Goal: Task Accomplishment & Management: Manage account settings

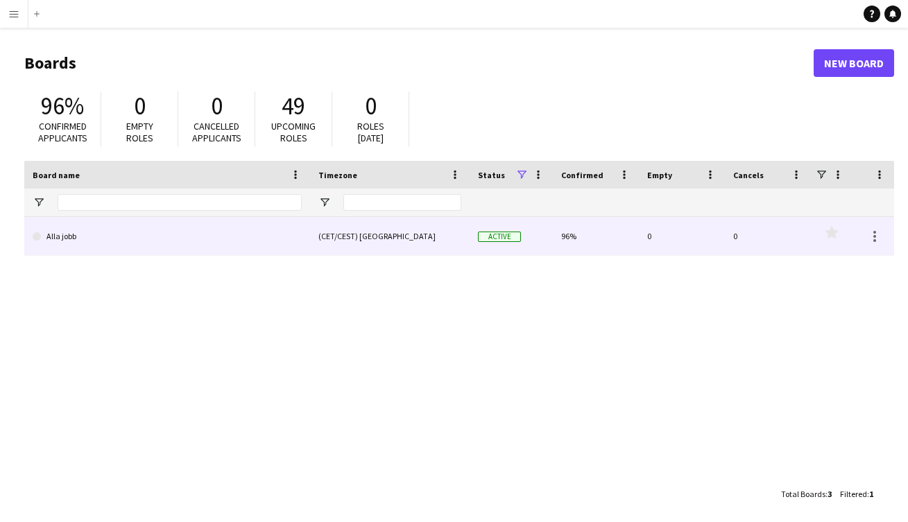
click at [129, 238] on link "Alla jobb" at bounding box center [167, 236] width 269 height 39
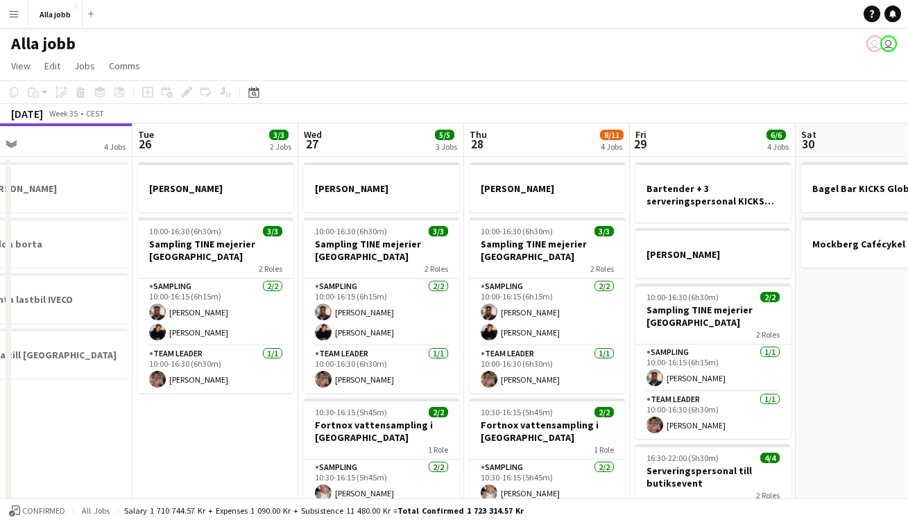
scroll to position [0, 535]
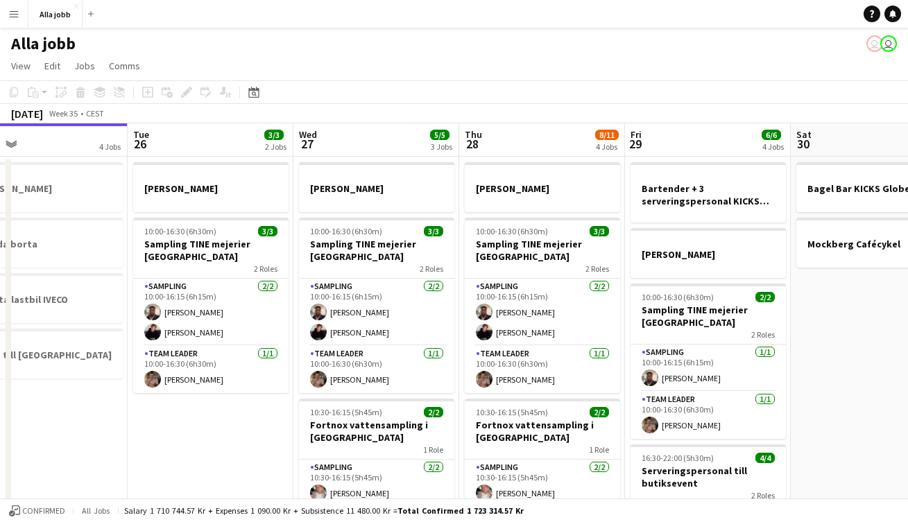
drag, startPoint x: 487, startPoint y: 306, endPoint x: 286, endPoint y: 304, distance: 200.4
click at [286, 304] on app-calendar-viewport "Fri 22 1 Job Sat 23 2/2 3 Jobs Sun 24 2 Jobs Mon 25 4 Jobs Tue 26 3/3 2 Jobs We…" at bounding box center [454, 445] width 908 height 644
click at [249, 401] on app-date-cell "[PERSON_NAME] 10:00-16:30 (6h30m) 3/3 Sampling TINE mejerier Göteborg 2 Roles S…" at bounding box center [211, 462] width 166 height 611
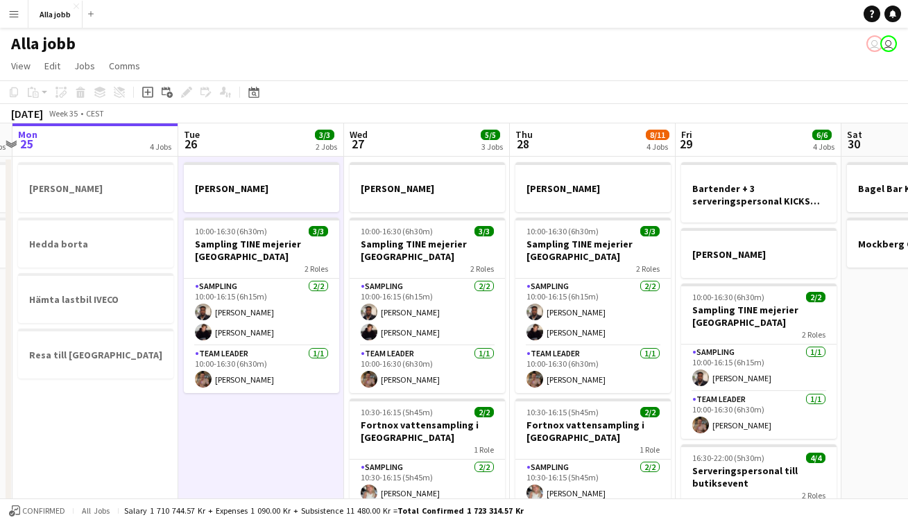
drag, startPoint x: 462, startPoint y: 360, endPoint x: 180, endPoint y: 347, distance: 282.5
click at [182, 347] on app-calendar-viewport "Fri 22 1 Job Sat 23 2/2 3 Jobs Sun 24 2 Jobs Mon 25 4 Jobs Tue 26 3/3 2 Jobs We…" at bounding box center [454, 445] width 908 height 644
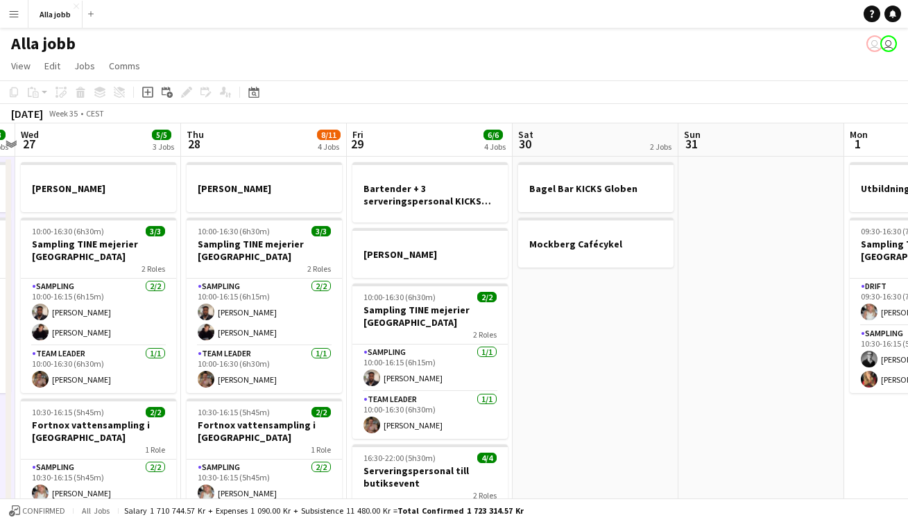
click at [557, 365] on app-date-cell "Bagel Bar KICKS Globen Mockberg Cafécykel" at bounding box center [595, 462] width 166 height 611
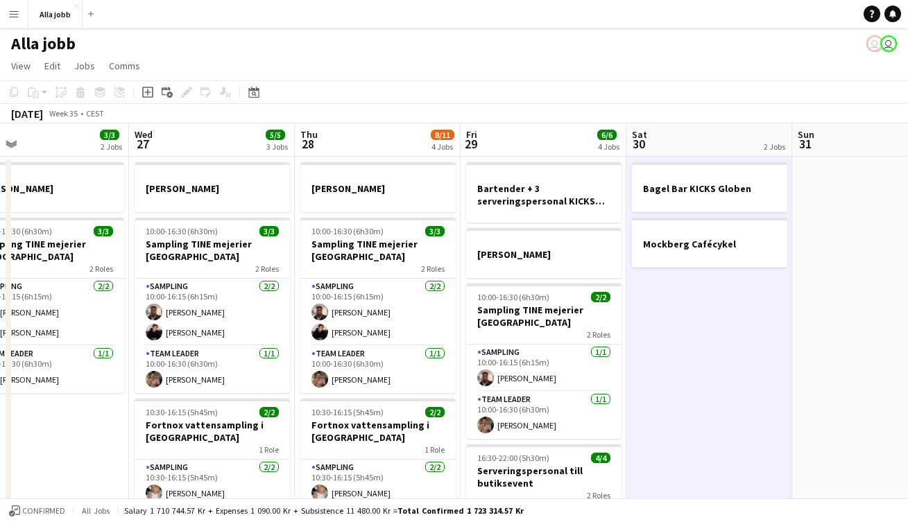
drag, startPoint x: 426, startPoint y: 358, endPoint x: 557, endPoint y: 361, distance: 130.4
click at [557, 361] on app-calendar-viewport "Sun 24 2 Jobs Mon 25 4 Jobs Tue 26 3/3 2 Jobs Wed 27 5/5 3 Jobs Thu 28 8/11 4 J…" at bounding box center [454, 445] width 908 height 644
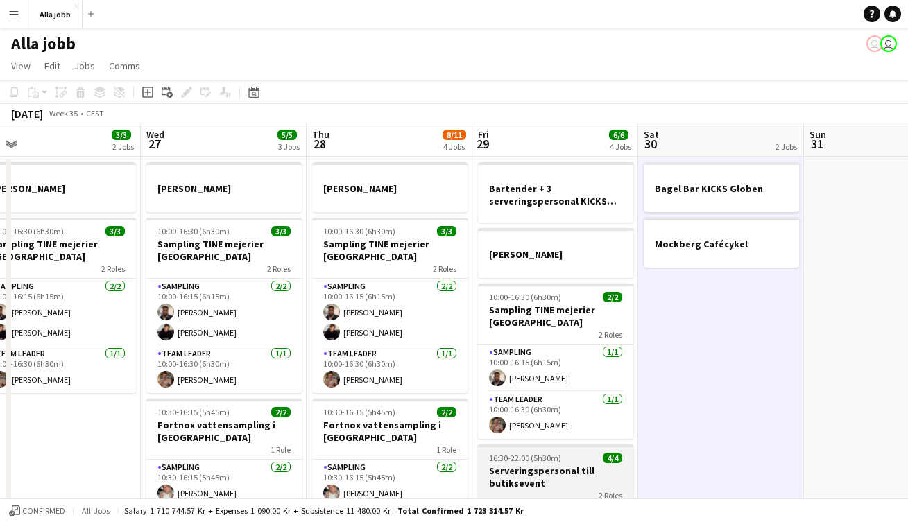
scroll to position [268, 0]
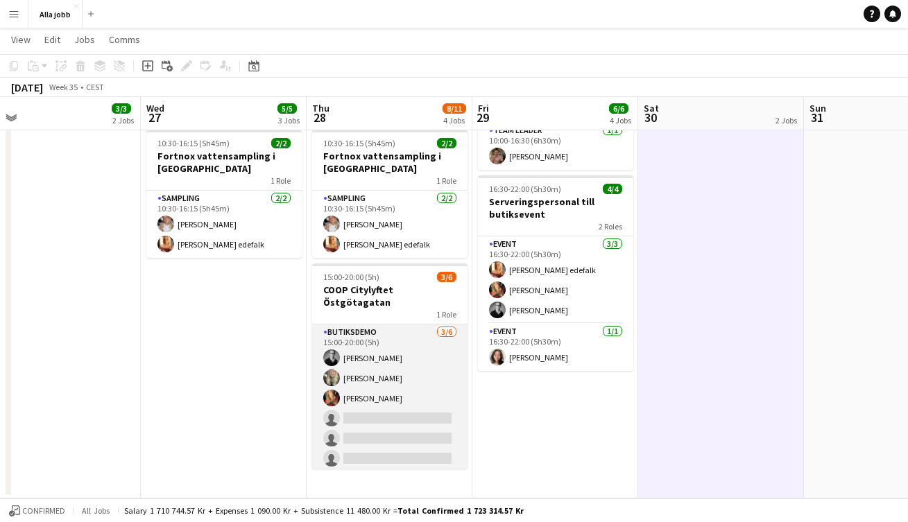
click at [394, 410] on app-card-role "Butiksdemo [DATE] 15:00-20:00 (5h) [PERSON_NAME] [PERSON_NAME] [PERSON_NAME] si…" at bounding box center [389, 398] width 155 height 148
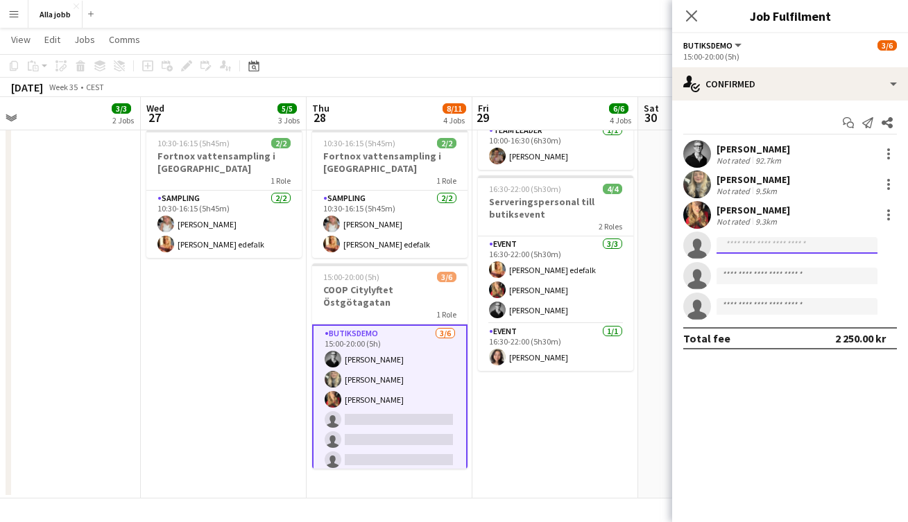
click at [742, 246] on input at bounding box center [796, 245] width 161 height 17
click at [12, 19] on app-icon "Menu" at bounding box center [13, 13] width 11 height 11
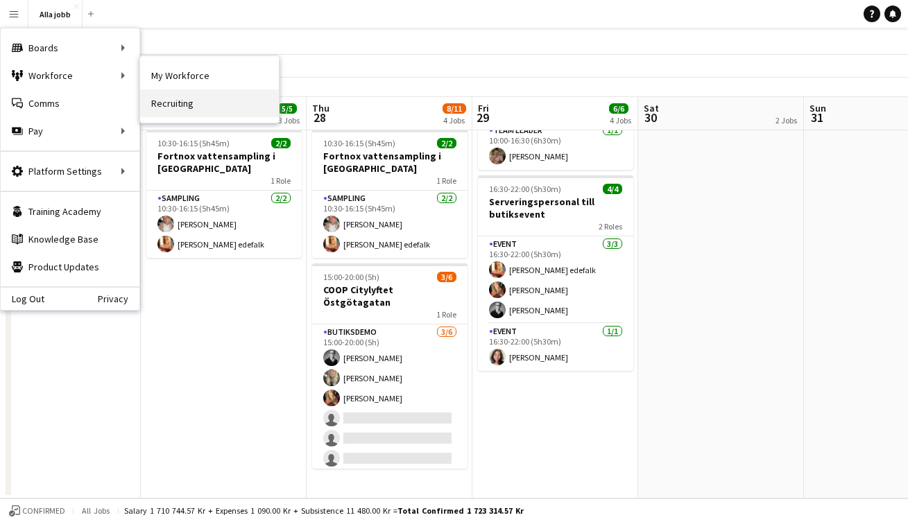
click at [181, 99] on link "Recruiting" at bounding box center [209, 103] width 139 height 28
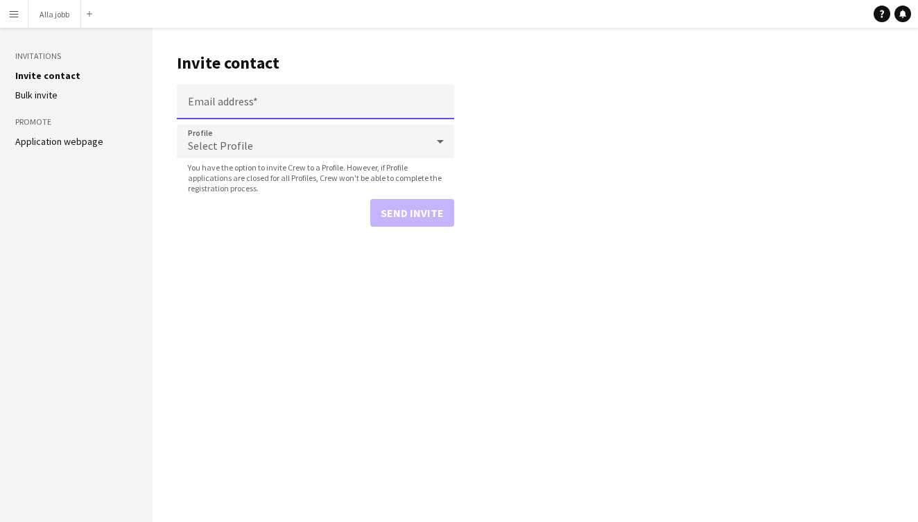
click at [252, 105] on input "Email address" at bounding box center [315, 102] width 277 height 35
paste input "**********"
type input "**********"
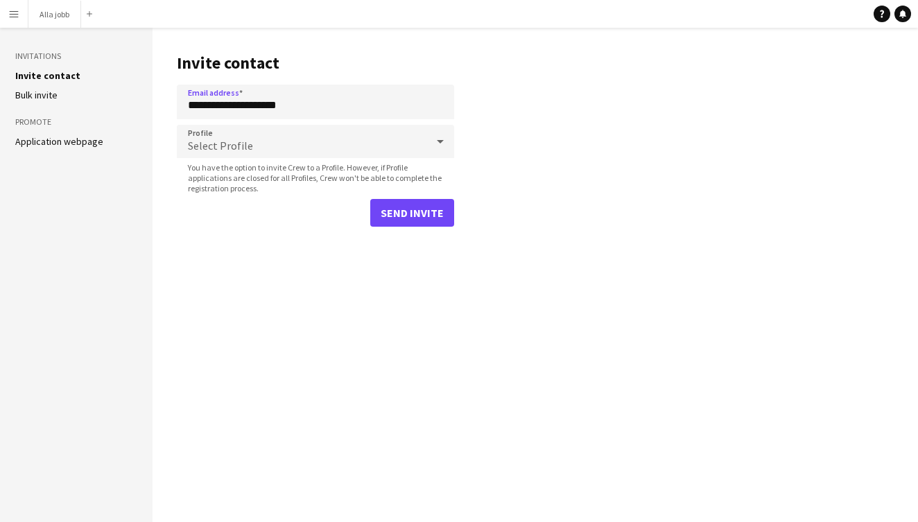
click at [231, 144] on span "Select Profile" at bounding box center [220, 146] width 65 height 14
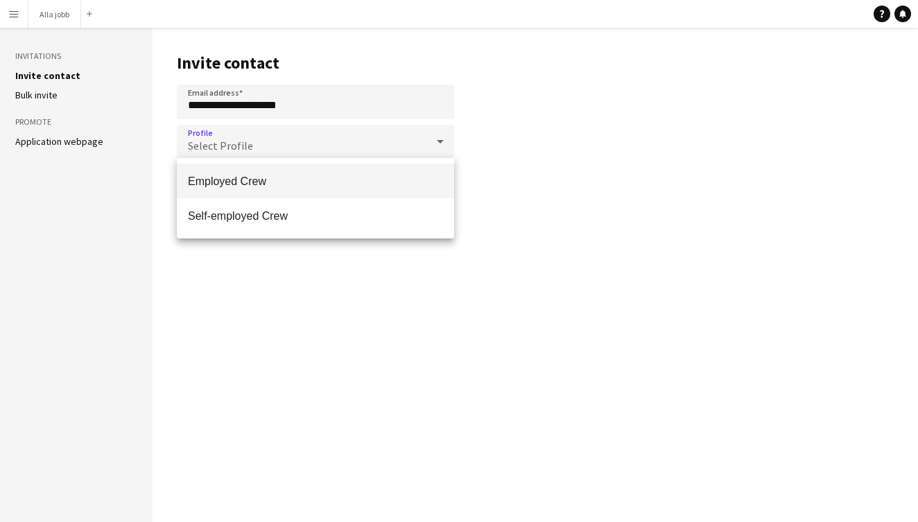
click at [258, 187] on span "Employed Crew" at bounding box center [315, 181] width 255 height 13
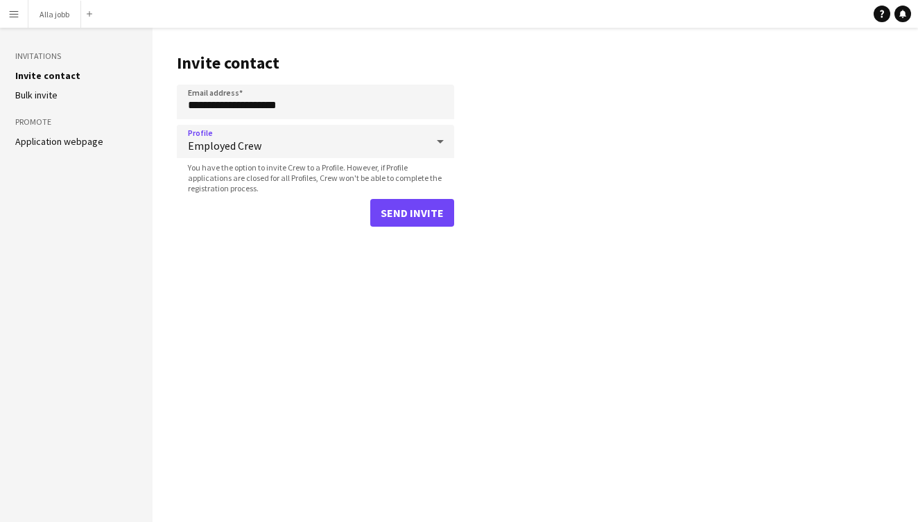
click at [410, 216] on button "Send invite" at bounding box center [412, 213] width 84 height 28
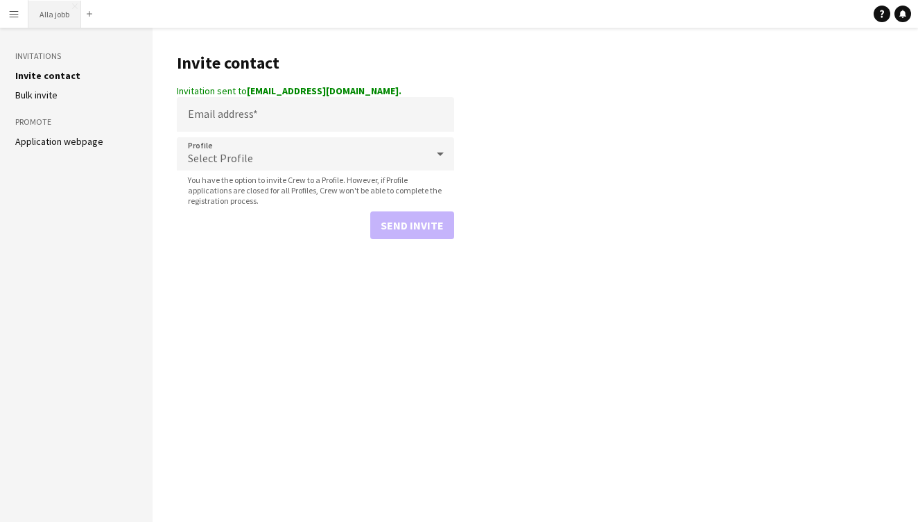
click at [48, 20] on button "Alla jobb Close" at bounding box center [54, 14] width 53 height 27
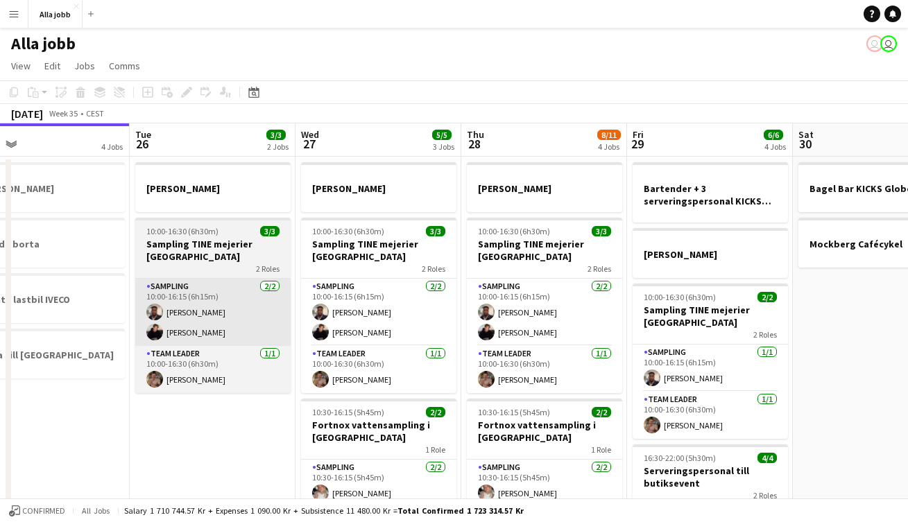
drag, startPoint x: 474, startPoint y: 312, endPoint x: 261, endPoint y: 299, distance: 212.6
click at [261, 301] on app-calendar-viewport "Fri 22 1 Job Sat 23 2/2 3 Jobs Sun 24 2 Jobs Mon 25 4 Jobs Tue 26 3/3 2 Jobs We…" at bounding box center [454, 445] width 908 height 644
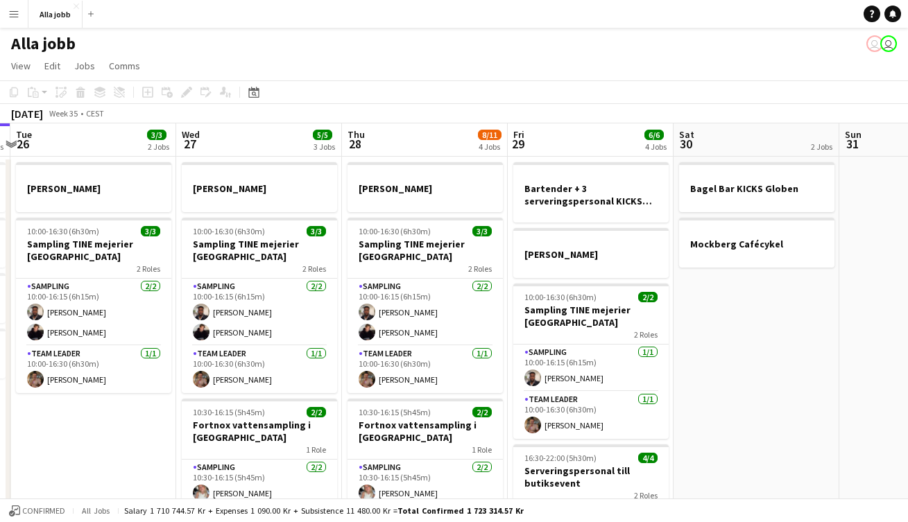
scroll to position [0, 493]
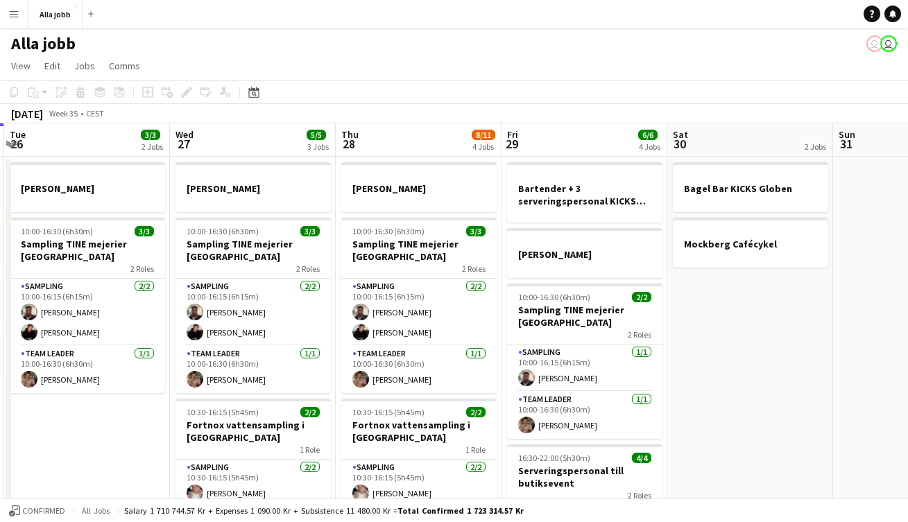
drag, startPoint x: 424, startPoint y: 293, endPoint x: 326, endPoint y: 304, distance: 99.0
click at [326, 304] on app-calendar-viewport "Sat 23 2/2 3 Jobs Sun 24 2 Jobs Mon 25 4 Jobs Tue 26 3/3 2 Jobs Wed 27 5/5 3 Jo…" at bounding box center [454, 445] width 908 height 644
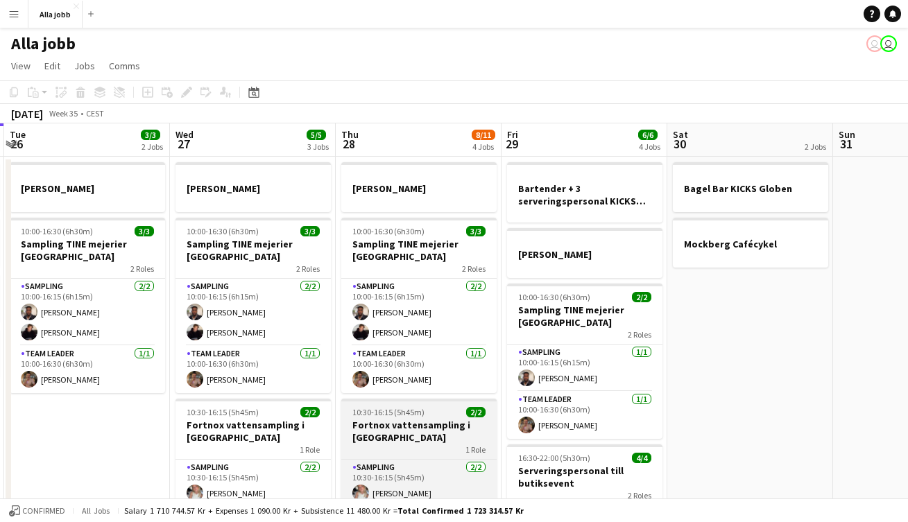
scroll to position [268, 0]
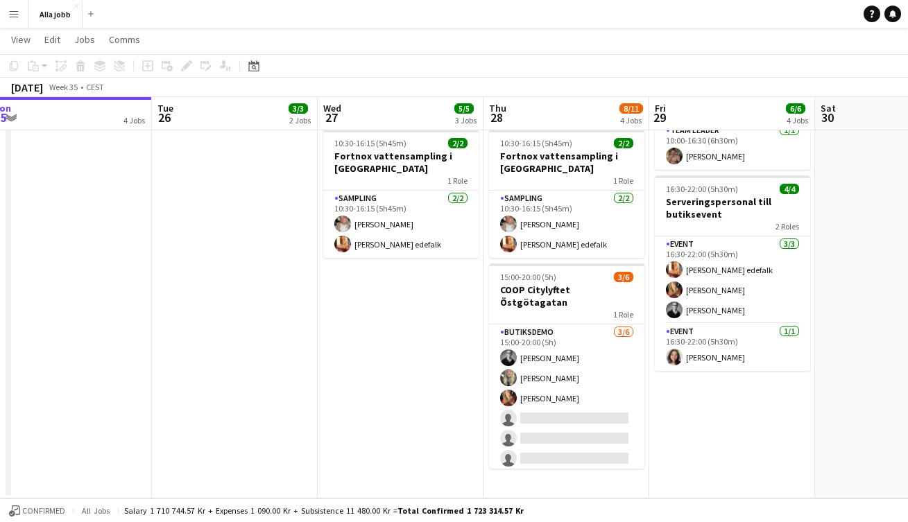
drag, startPoint x: 342, startPoint y: 290, endPoint x: 492, endPoint y: 297, distance: 149.2
click at [492, 297] on app-calendar-viewport "Sat 23 2/2 3 Jobs Sun 24 2 Jobs Mon 25 4 Jobs Tue 26 3/3 2 Jobs Wed 27 5/5 3 Jo…" at bounding box center [454, 142] width 908 height 712
click at [385, 297] on app-date-cell "[PERSON_NAME] 10:00-16:30 (6h30m) 3/3 Sampling TINE mejerier Göteborg 2 Roles S…" at bounding box center [402, 193] width 166 height 611
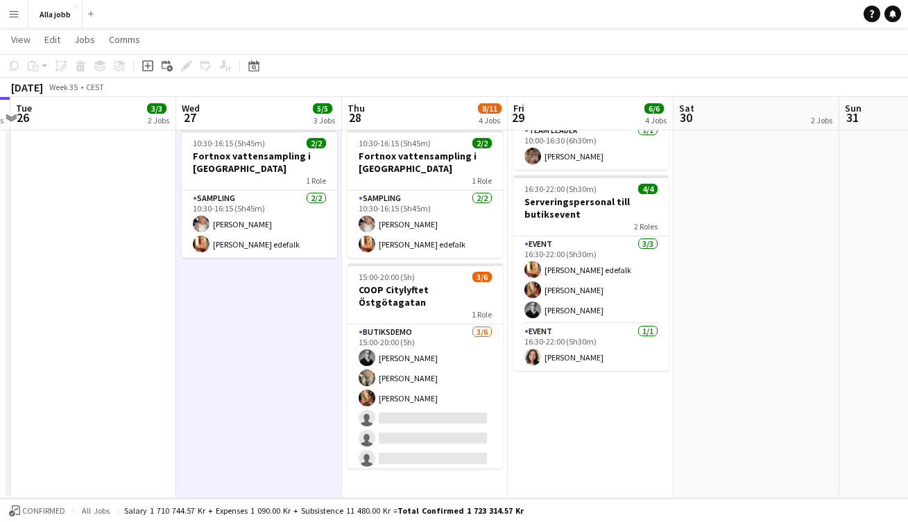
drag, startPoint x: 524, startPoint y: 300, endPoint x: 216, endPoint y: 306, distance: 308.6
click at [216, 306] on app-calendar-viewport "Sat 23 2/2 3 Jobs Sun 24 2 Jobs Mon 25 4 Jobs Tue 26 3/3 2 Jobs Wed 27 5/5 3 Jo…" at bounding box center [454, 142] width 908 height 712
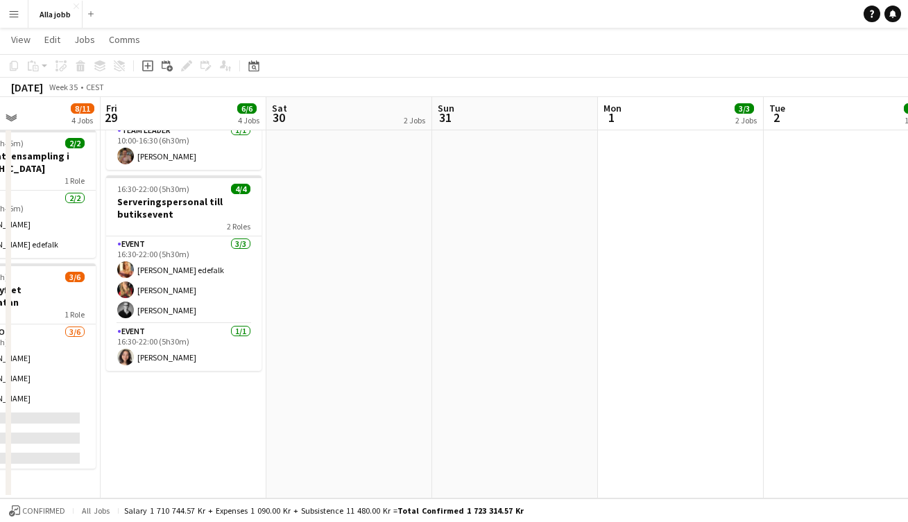
drag, startPoint x: 480, startPoint y: 293, endPoint x: 238, endPoint y: 286, distance: 241.4
click at [238, 286] on app-calendar-viewport "Mon 25 4 Jobs Tue 26 3/3 2 Jobs Wed 27 5/5 3 Jobs Thu 28 8/11 4 Jobs Fri 29 6/6…" at bounding box center [454, 142] width 908 height 712
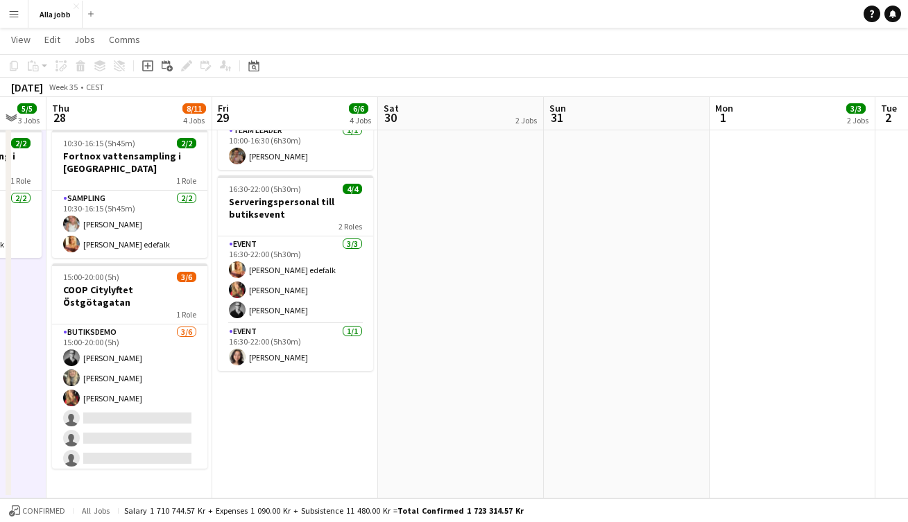
scroll to position [0, 444]
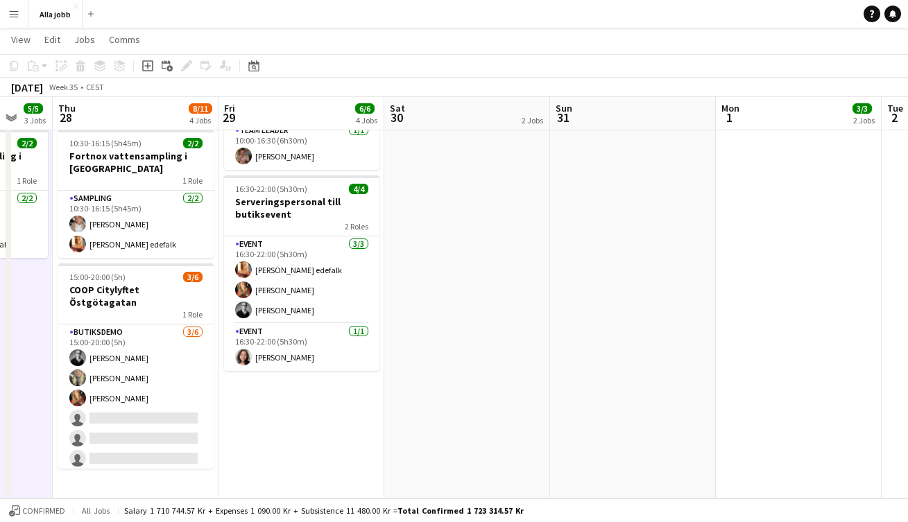
drag, startPoint x: 438, startPoint y: 287, endPoint x: 557, endPoint y: 303, distance: 120.3
click at [556, 303] on app-calendar-viewport "Mon 25 4 Jobs Tue 26 3/3 2 Jobs Wed 27 5/5 3 Jobs Thu 28 8/11 4 Jobs Fri 29 6/6…" at bounding box center [454, 142] width 908 height 712
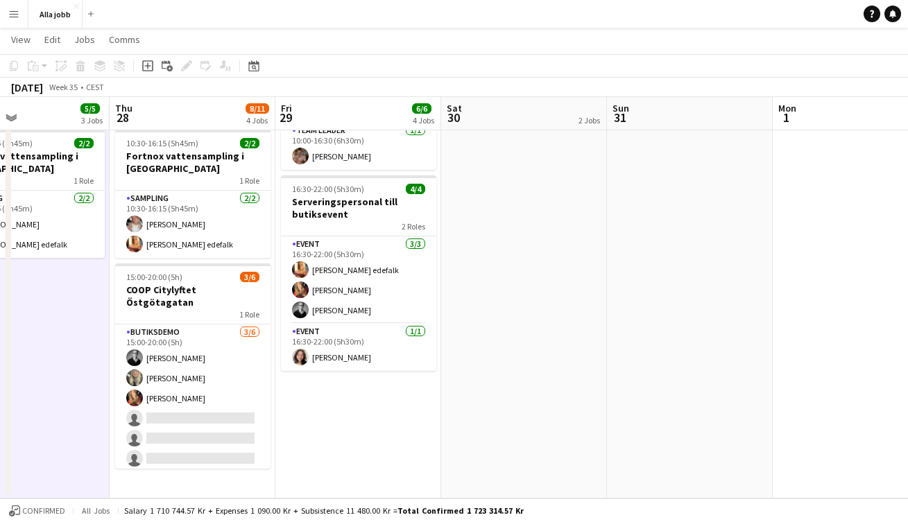
scroll to position [0, 356]
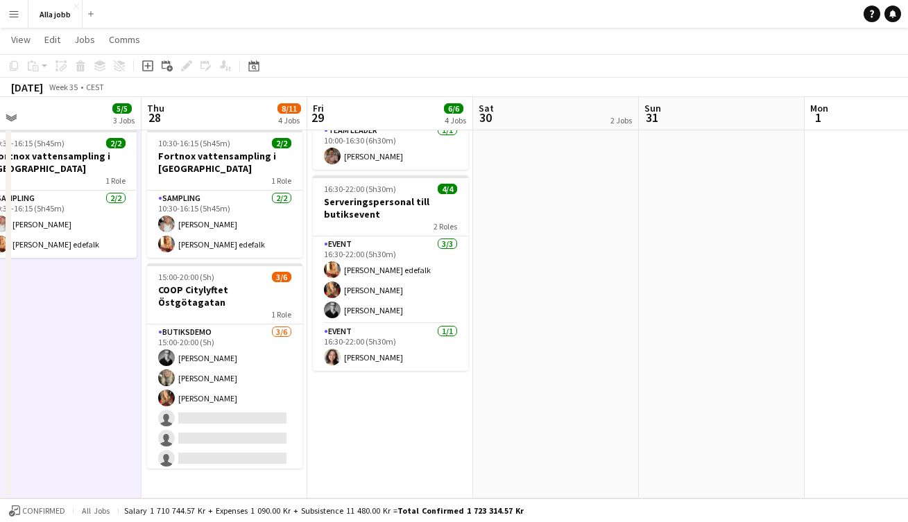
drag, startPoint x: 548, startPoint y: 351, endPoint x: 636, endPoint y: 347, distance: 88.8
click at [636, 347] on app-calendar-viewport "Mon 25 4 Jobs Tue 26 3/3 2 Jobs Wed 27 5/5 3 Jobs Thu 28 8/11 4 Jobs Fri 29 6/6…" at bounding box center [454, 142] width 908 height 712
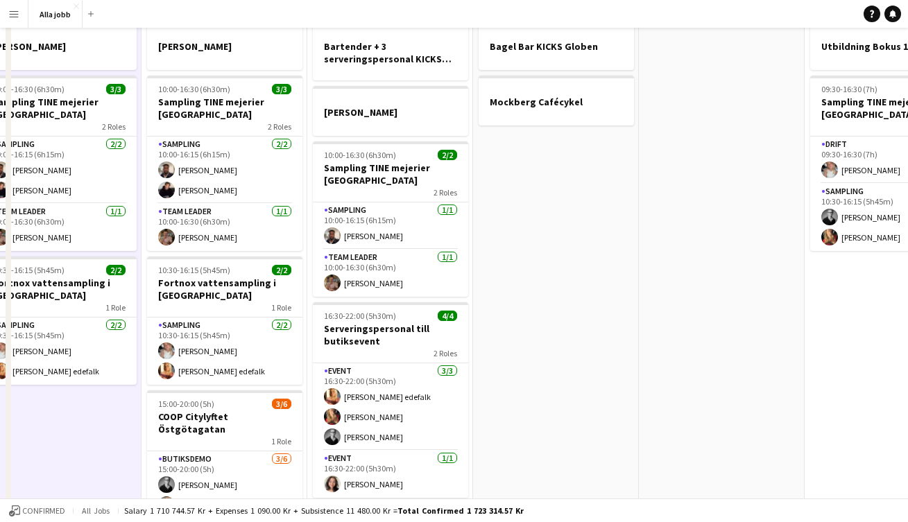
scroll to position [0, 0]
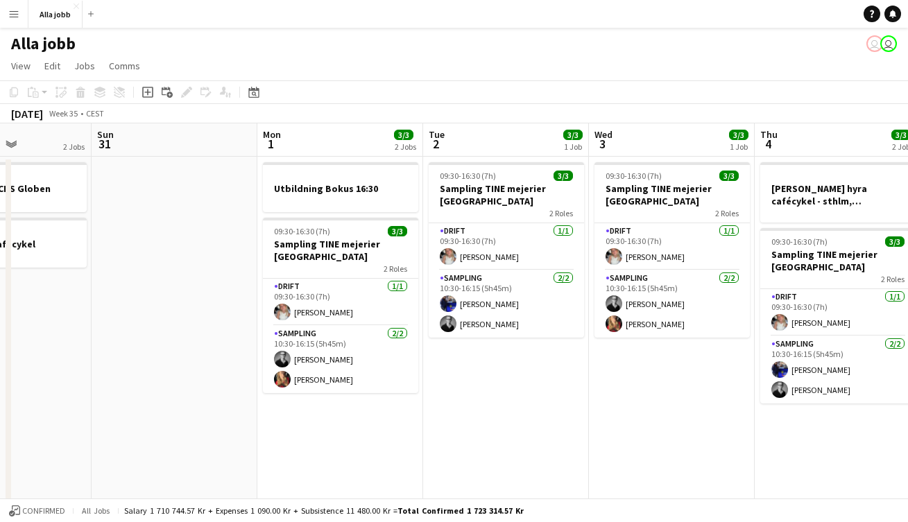
drag, startPoint x: 596, startPoint y: 354, endPoint x: -30, endPoint y: 365, distance: 625.5
click at [0, 365] on html "Menu Boards Boards Boards All jobs Status Workforce Workforce My Workforce Recr…" at bounding box center [454, 395] width 908 height 791
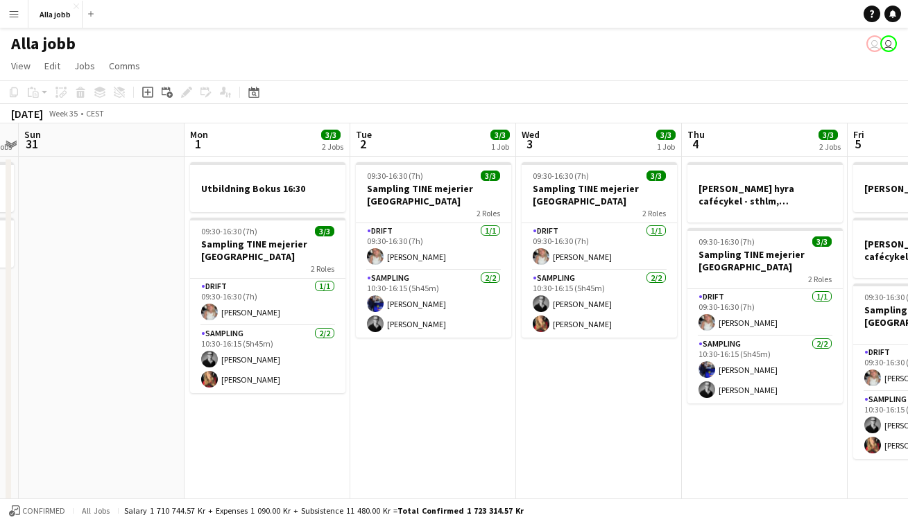
drag, startPoint x: 564, startPoint y: 393, endPoint x: 460, endPoint y: 407, distance: 104.2
click at [460, 407] on app-calendar-viewport "Thu 28 8/11 4 Jobs Fri 29 6/6 4 Jobs Sat 30 2 Jobs Sun 31 Mon 1 3/3 2 Jobs Tue …" at bounding box center [454, 445] width 908 height 644
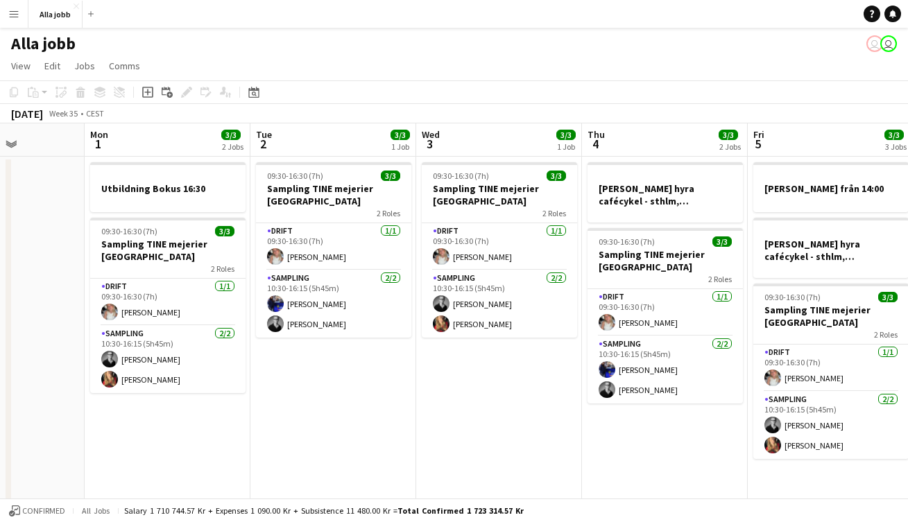
scroll to position [0, 625]
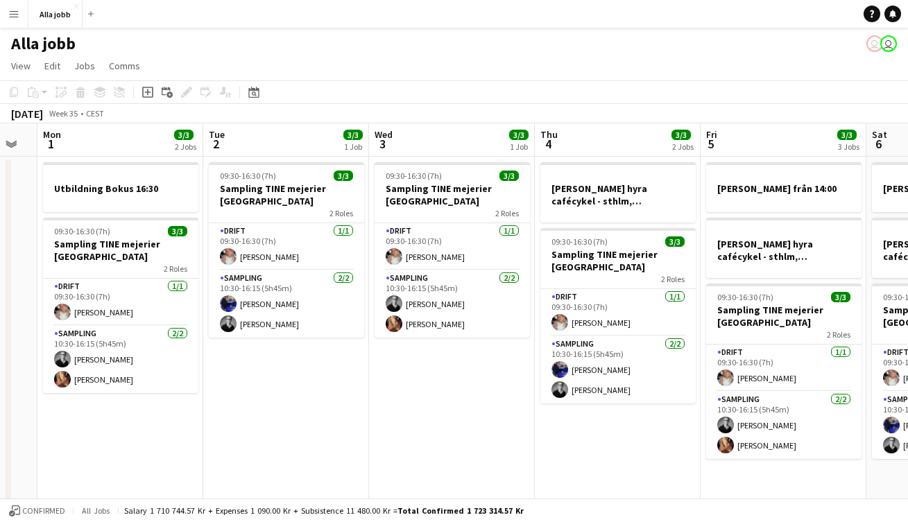
drag, startPoint x: 531, startPoint y: 406, endPoint x: 385, endPoint y: 413, distance: 146.5
click at [385, 413] on app-calendar-viewport "Thu 28 8/11 4 Jobs Fri 29 6/6 4 Jobs Sat 30 2 Jobs Sun 31 Mon 1 3/3 2 Jobs Tue …" at bounding box center [454, 445] width 908 height 644
click at [444, 414] on app-date-cell "09:30-16:30 (7h) 3/3 Sampling TINE mejerier Stockholm 2 Roles Drift [DATE] 09:3…" at bounding box center [452, 462] width 166 height 611
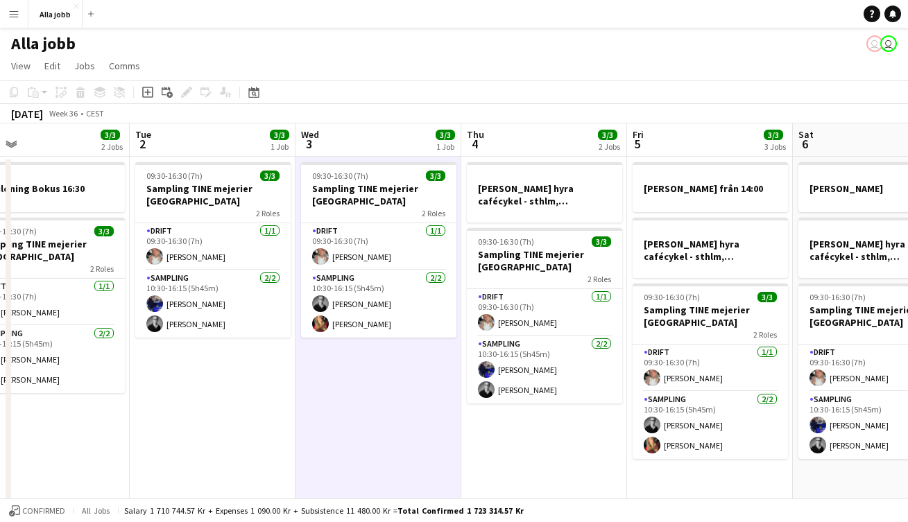
drag, startPoint x: 613, startPoint y: 476, endPoint x: 370, endPoint y: 469, distance: 243.5
click at [370, 469] on app-calendar-viewport "Fri 29 6/6 4 Jobs Sat 30 2 Jobs Sun 31 Mon 1 3/3 2 Jobs Tue 2 3/3 1 Job Wed 3 3…" at bounding box center [454, 445] width 908 height 644
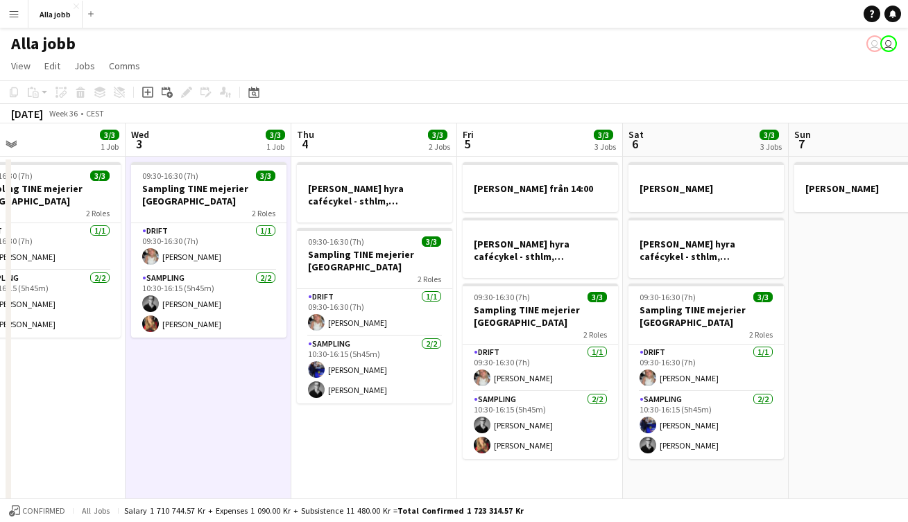
click at [391, 466] on app-date-cell "[PERSON_NAME] hyra cafécykel - sthlm, [GEOGRAPHIC_DATA], cph 09:30-16:30 (7h) 3…" at bounding box center [374, 462] width 166 height 611
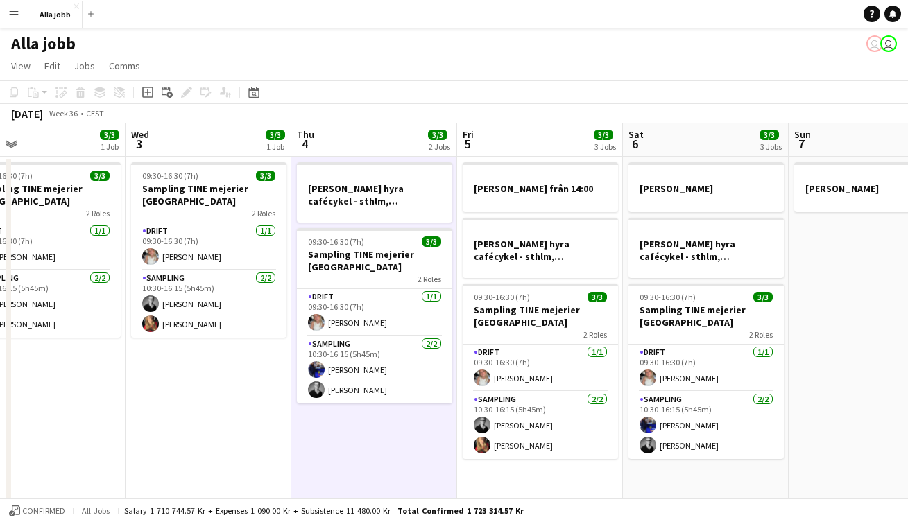
drag, startPoint x: 383, startPoint y: 442, endPoint x: 173, endPoint y: 429, distance: 210.5
click at [182, 430] on div "Bagel Bar KICKS Globen Mockberg Cafécykel Utbildning Bokus 16:30 09:30-16:30 (7…" at bounding box center [374, 462] width 1823 height 611
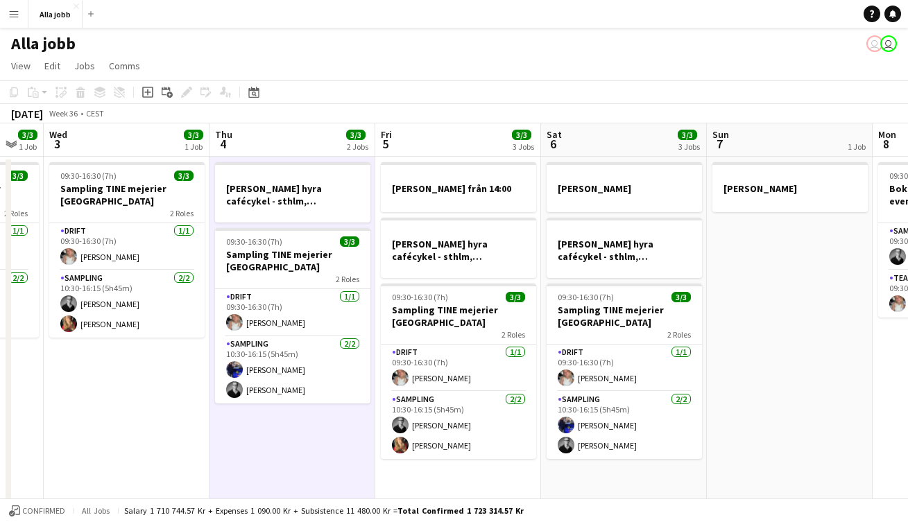
drag, startPoint x: 229, startPoint y: 403, endPoint x: 85, endPoint y: 399, distance: 144.9
click at [89, 399] on app-calendar-viewport "Sat 30 2 Jobs Sun 31 Mon 1 3/3 2 Jobs Tue 2 3/3 1 Job Wed 3 3/3 1 Job Thu 4 3/3…" at bounding box center [454, 445] width 908 height 644
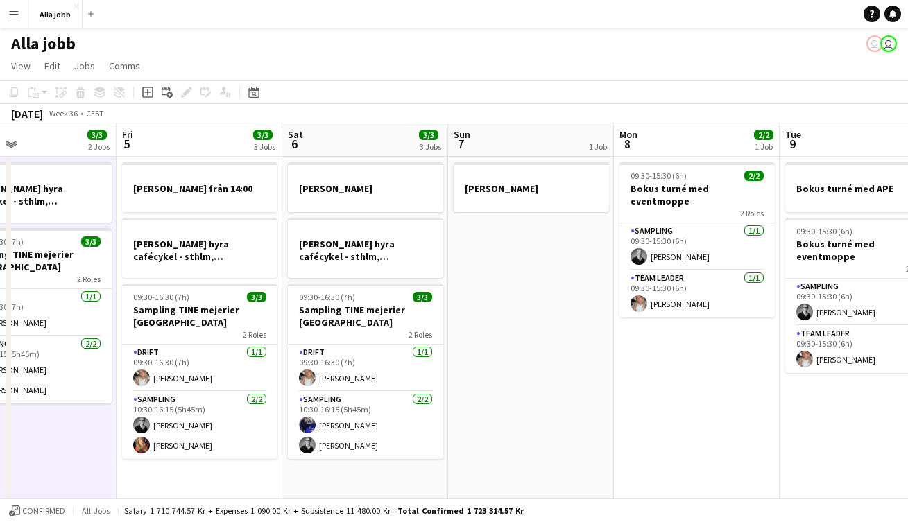
scroll to position [0, 548]
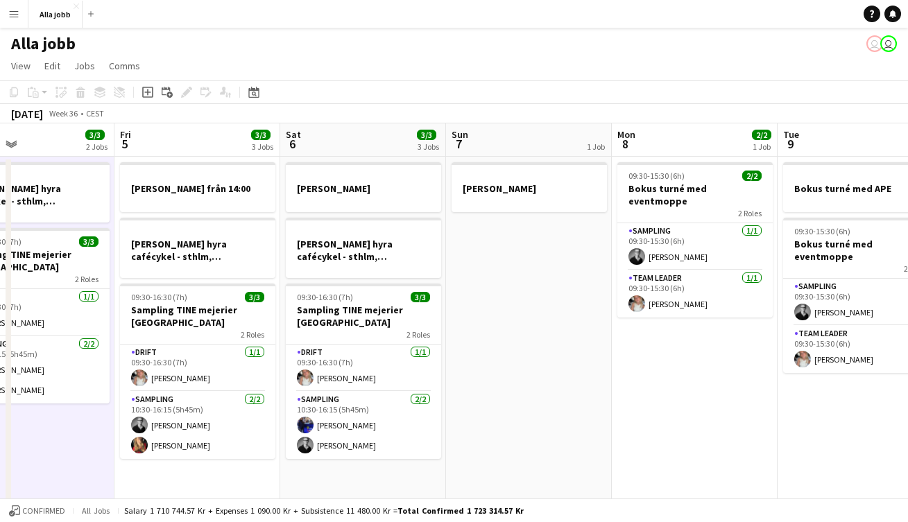
drag, startPoint x: 710, startPoint y: 349, endPoint x: 508, endPoint y: 370, distance: 203.5
click at [508, 370] on app-calendar-viewport "Mon 1 3/3 2 Jobs Tue 2 3/3 1 Job Wed 3 3/3 1 Job Thu 4 3/3 2 Jobs Fri 5 3/3 3 J…" at bounding box center [454, 445] width 908 height 644
click at [535, 363] on app-date-cell "[PERSON_NAME]" at bounding box center [529, 462] width 166 height 611
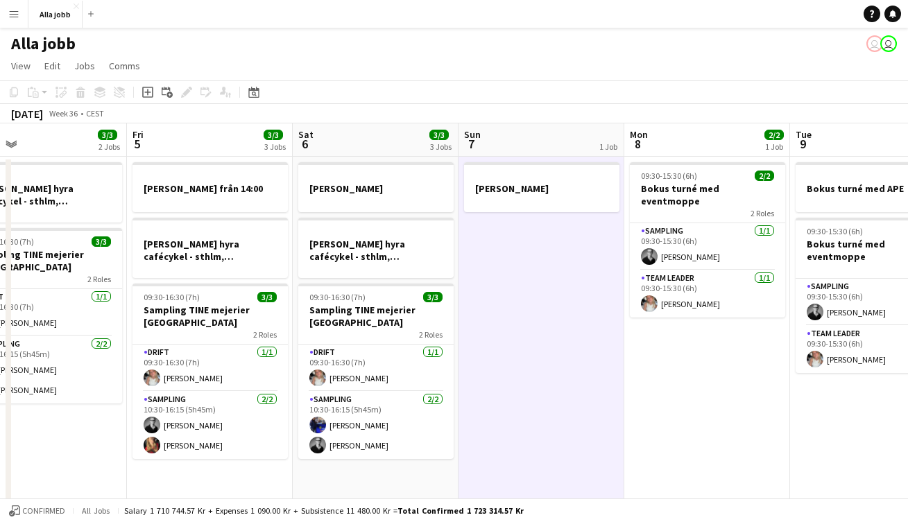
drag, startPoint x: 493, startPoint y: 320, endPoint x: 357, endPoint y: 320, distance: 135.9
click at [357, 320] on app-calendar-viewport "Mon 1 3/3 2 Jobs Tue 2 3/3 1 Job Wed 3 3/3 1 Job Thu 4 3/3 2 Jobs Fri 5 3/3 3 J…" at bounding box center [454, 445] width 908 height 644
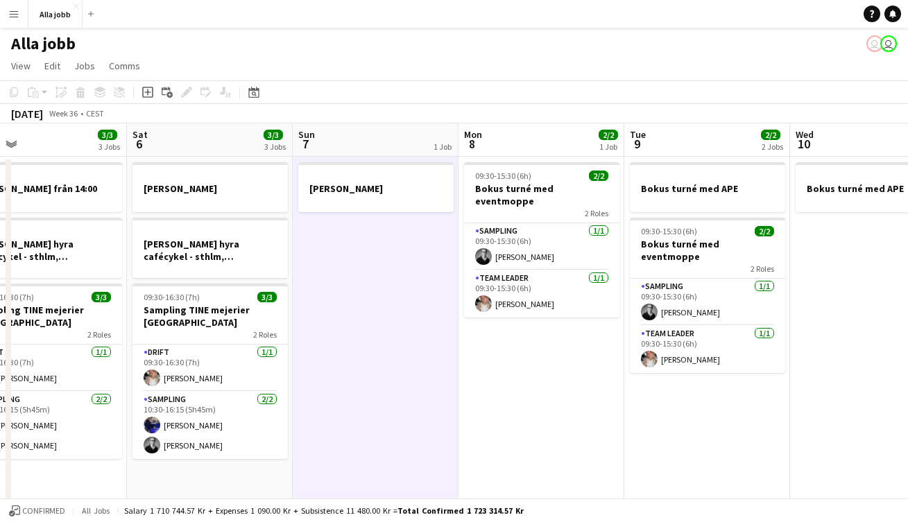
click at [531, 374] on app-date-cell "09:30-15:30 (6h) 2/2 Bokus turné med eventmoppe 2 Roles Sampling [DATE] 09:30-1…" at bounding box center [541, 462] width 166 height 611
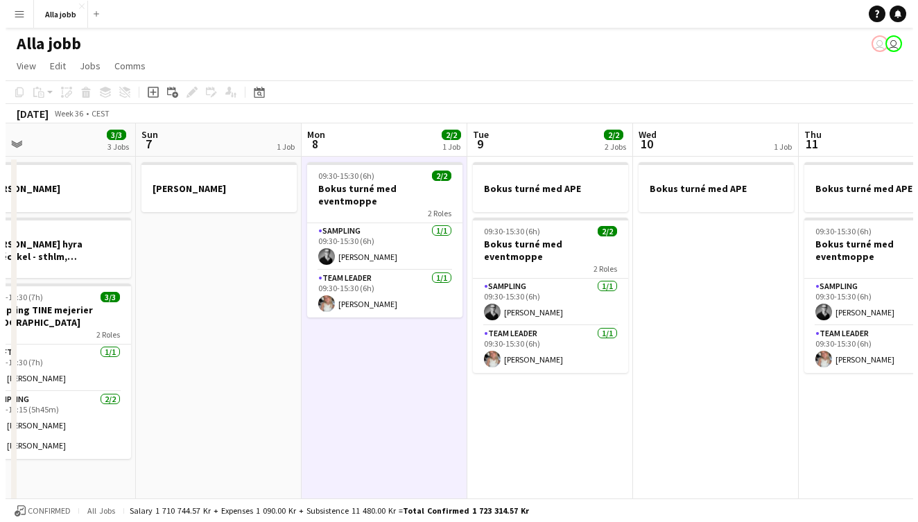
scroll to position [0, 568]
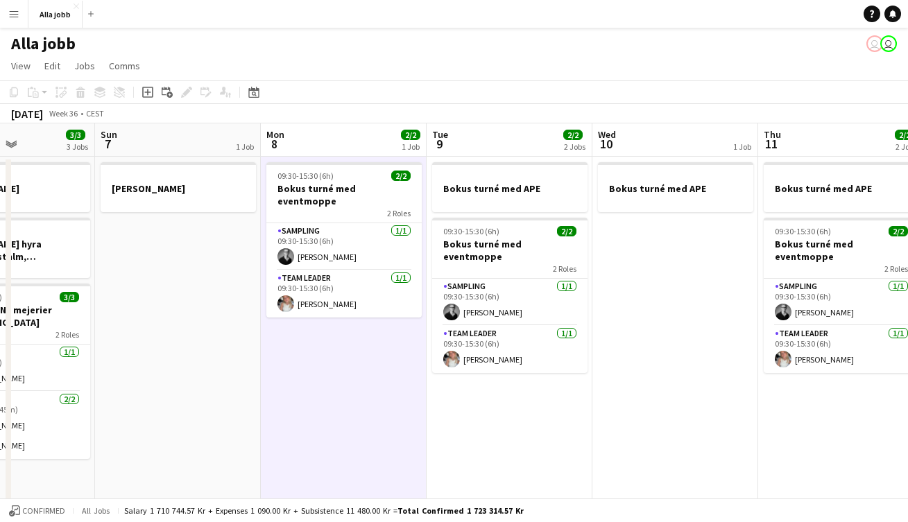
drag, startPoint x: 441, startPoint y: 372, endPoint x: 190, endPoint y: 363, distance: 251.1
click at [190, 363] on app-calendar-viewport "Wed 3 3/3 1 Job Thu 4 3/3 2 Jobs Fri 5 3/3 3 Jobs Sat 6 3/3 3 Jobs Sun 7 1 Job …" at bounding box center [454, 445] width 908 height 644
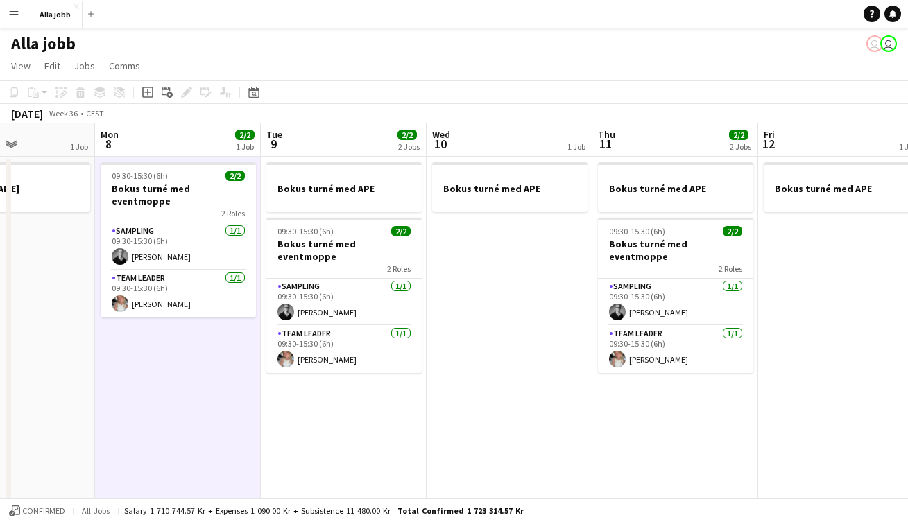
click at [519, 385] on app-date-cell "Bokus turné med APE" at bounding box center [509, 462] width 166 height 611
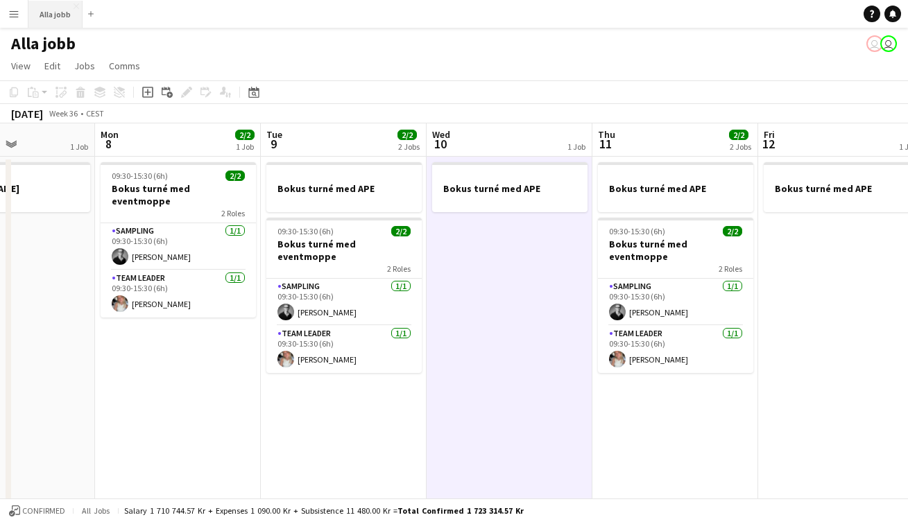
click at [51, 22] on button "Alla jobb Close" at bounding box center [55, 14] width 54 height 27
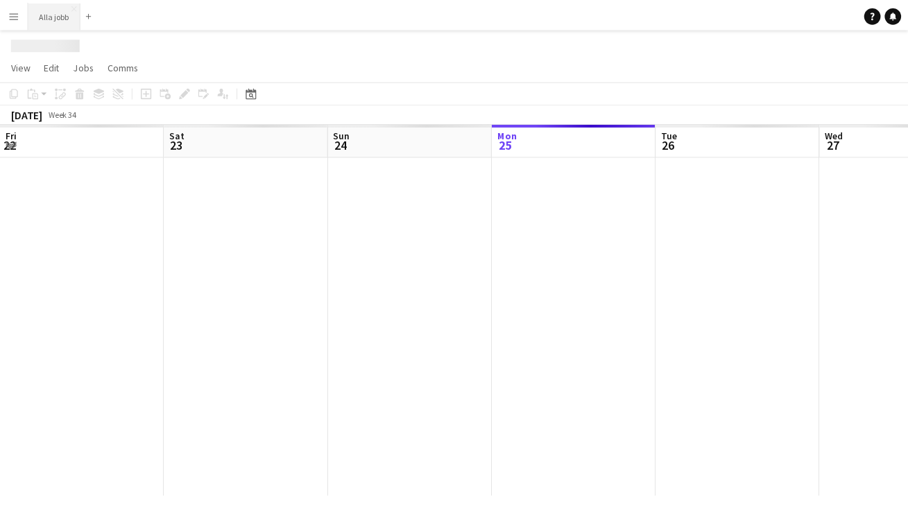
scroll to position [0, 331]
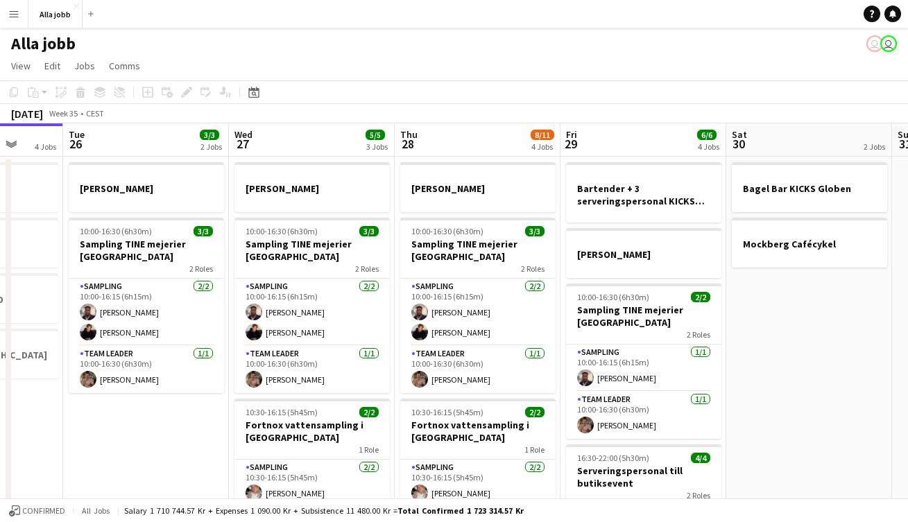
drag, startPoint x: 422, startPoint y: 451, endPoint x: 163, endPoint y: 417, distance: 260.9
click at [141, 424] on app-calendar-viewport "Fri 22 1 Job Sat 23 2/2 3 Jobs Sun 24 2 Jobs Mon 25 4 Jobs Tue 26 3/3 2 Jobs We…" at bounding box center [454, 445] width 908 height 644
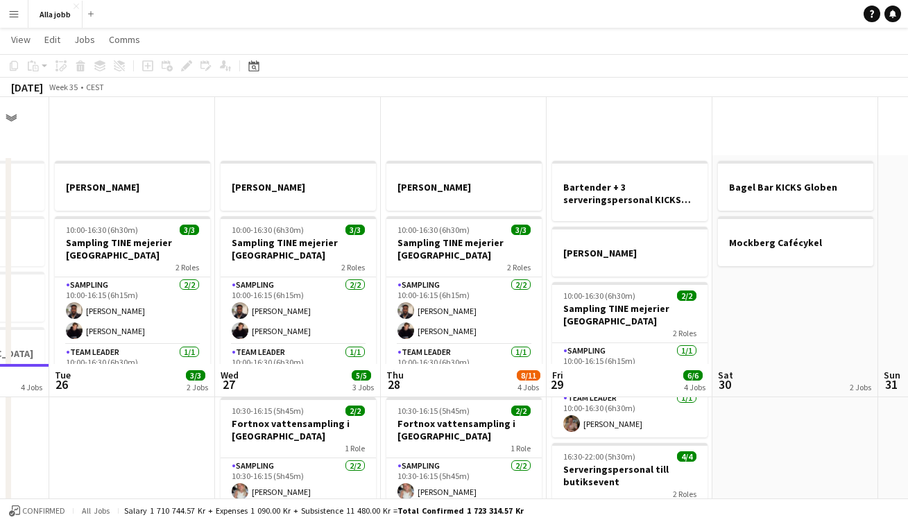
scroll to position [267, 0]
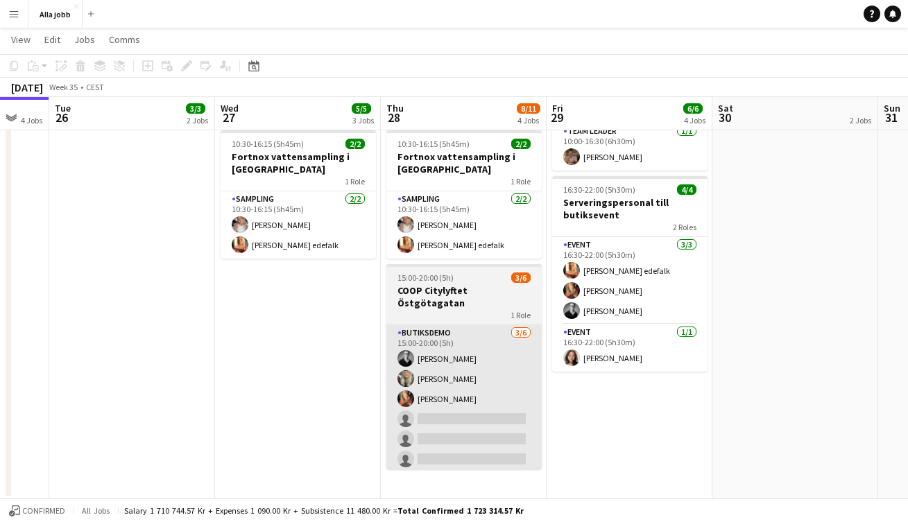
click at [476, 405] on app-card-role "Butiksdemo [DATE] 15:00-20:00 (5h) [PERSON_NAME] [PERSON_NAME] [PERSON_NAME] si…" at bounding box center [463, 399] width 155 height 148
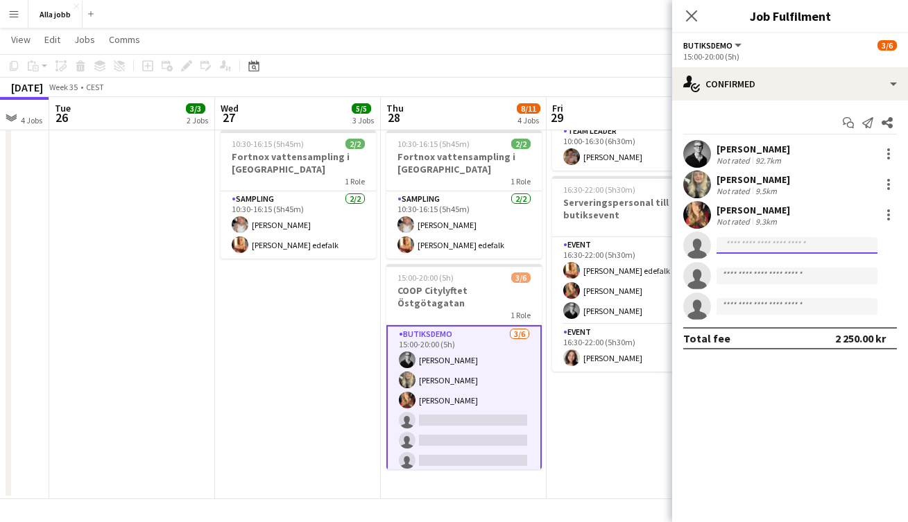
click at [745, 244] on input at bounding box center [796, 245] width 161 height 17
type input "*"
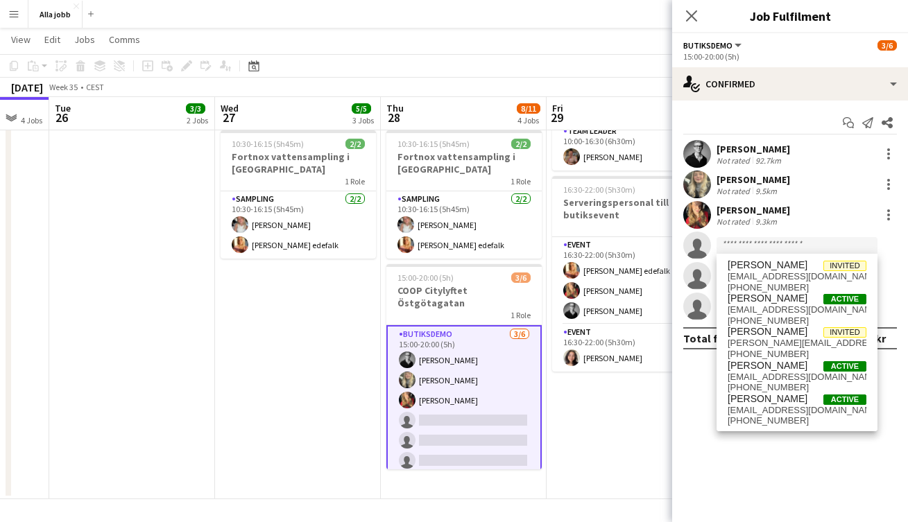
click at [254, 400] on app-date-cell "[PERSON_NAME] 10:00-16:30 (6h30m) 3/3 Sampling TINE mejerier Göteborg 2 Roles S…" at bounding box center [298, 193] width 166 height 611
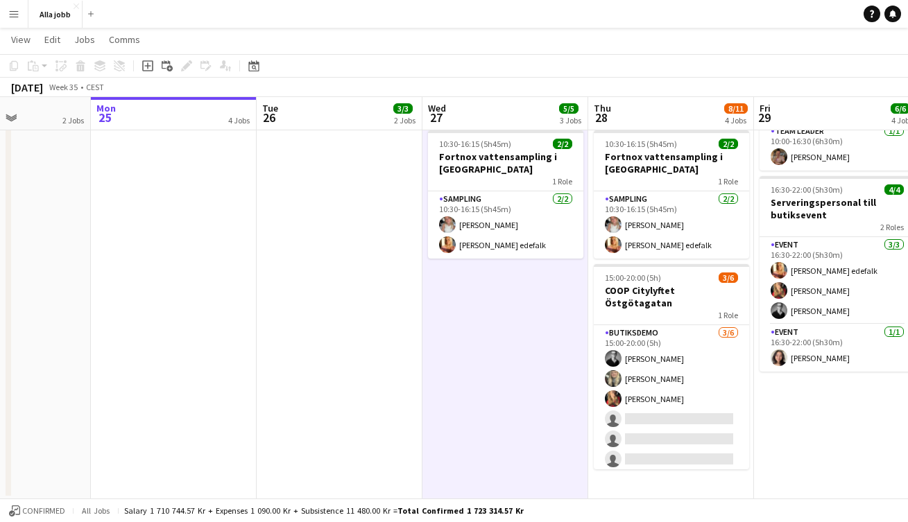
drag, startPoint x: 336, startPoint y: 363, endPoint x: -193, endPoint y: 320, distance: 530.8
click at [0, 320] on html "Menu Boards Boards Boards All jobs Status Workforce Workforce My Workforce Recr…" at bounding box center [454, 128] width 908 height 790
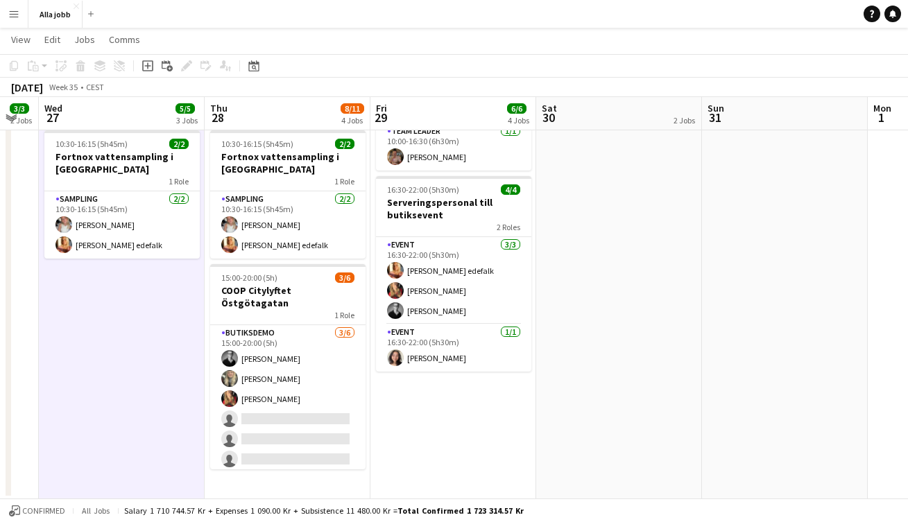
drag, startPoint x: 453, startPoint y: 297, endPoint x: -69, endPoint y: 295, distance: 522.1
click at [0, 295] on html "Menu Boards Boards Boards All jobs Status Workforce Workforce My Workforce Recr…" at bounding box center [454, 128] width 908 height 790
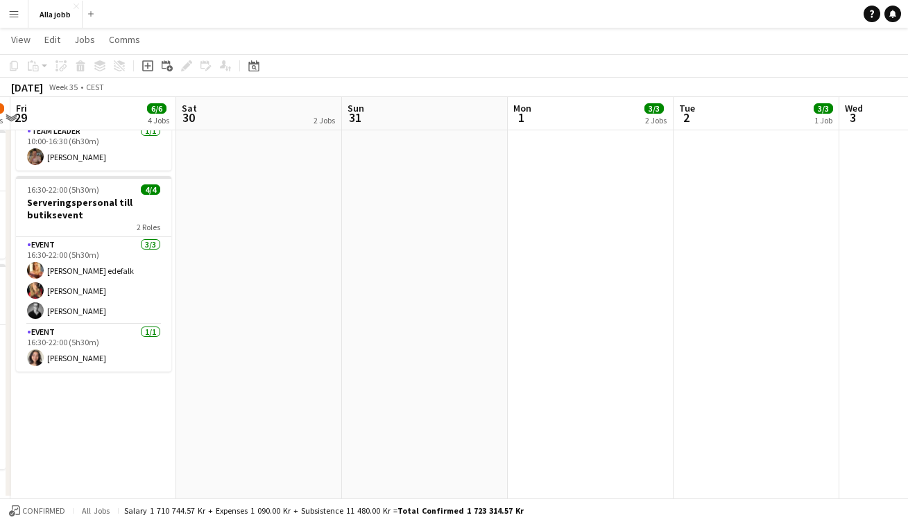
drag, startPoint x: 506, startPoint y: 287, endPoint x: -16, endPoint y: 286, distance: 522.1
click at [0, 286] on html "Menu Boards Boards Boards All jobs Status Workforce Workforce My Workforce Recr…" at bounding box center [454, 128] width 908 height 790
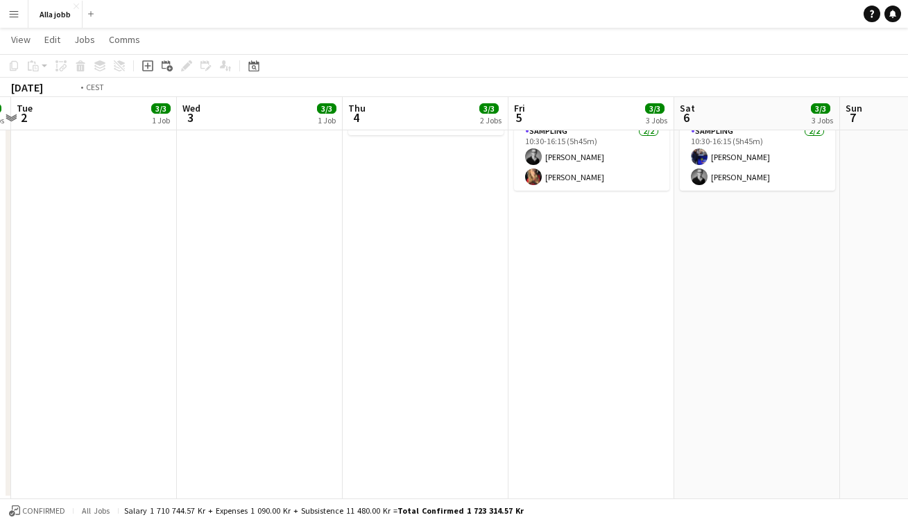
drag, startPoint x: 502, startPoint y: 290, endPoint x: -69, endPoint y: 287, distance: 570.6
click at [0, 287] on html "Menu Boards Boards Boards All jobs Status Workforce Workforce My Workforce Recr…" at bounding box center [454, 128] width 908 height 790
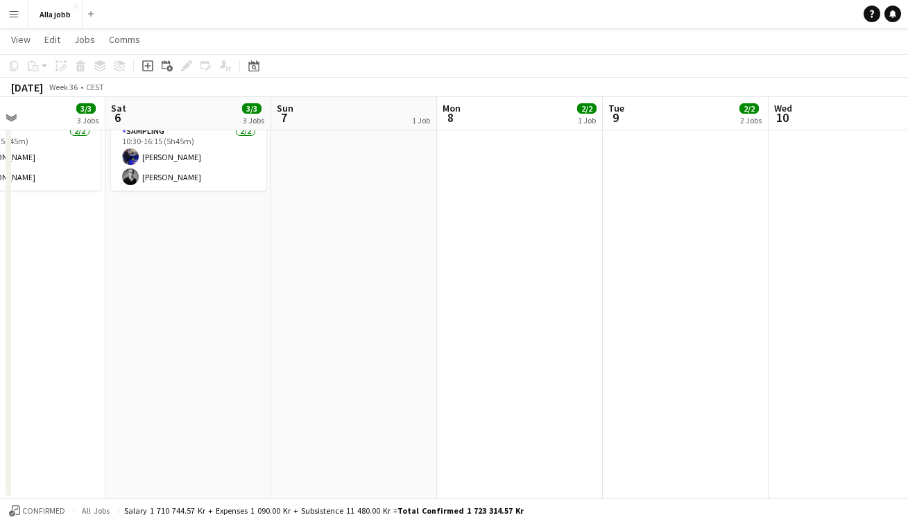
drag, startPoint x: 374, startPoint y: 293, endPoint x: 142, endPoint y: 289, distance: 232.3
click at [142, 289] on app-calendar-viewport "Tue 2 3/3 1 Job Wed 3 3/3 1 Job Thu 4 3/3 2 Jobs Fri 5 3/3 3 Jobs Sat 6 3/3 3 J…" at bounding box center [454, 143] width 908 height 712
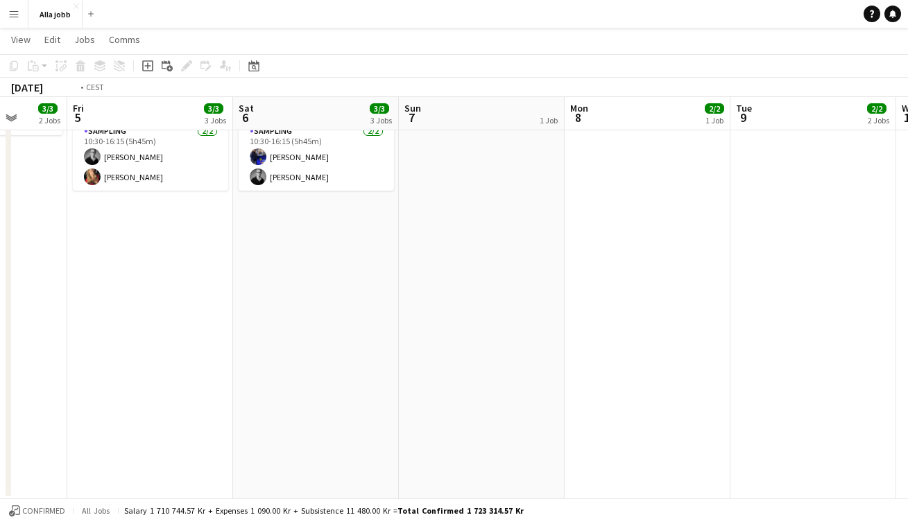
drag, startPoint x: 448, startPoint y: 300, endPoint x: 172, endPoint y: 299, distance: 275.9
click at [0, 300] on html "Menu Boards Boards Boards All jobs Status Workforce Workforce My Workforce Recr…" at bounding box center [454, 128] width 908 height 790
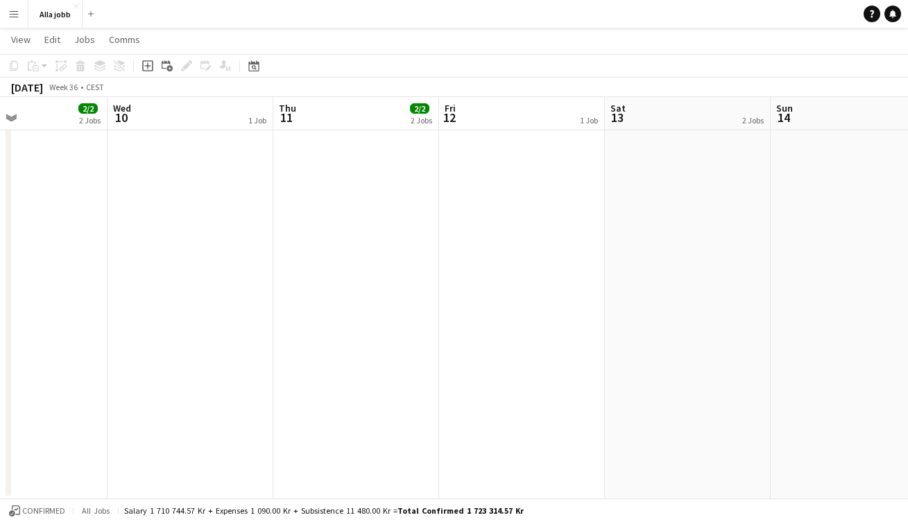
drag, startPoint x: 539, startPoint y: 292, endPoint x: 114, endPoint y: 267, distance: 426.4
click at [20, 281] on app-calendar-viewport "Sat 6 3/3 3 Jobs Sun 7 1 Job Mon 8 2/2 1 Job Tue 9 2/2 2 Jobs Wed 10 1 Job Thu …" at bounding box center [454, 143] width 908 height 712
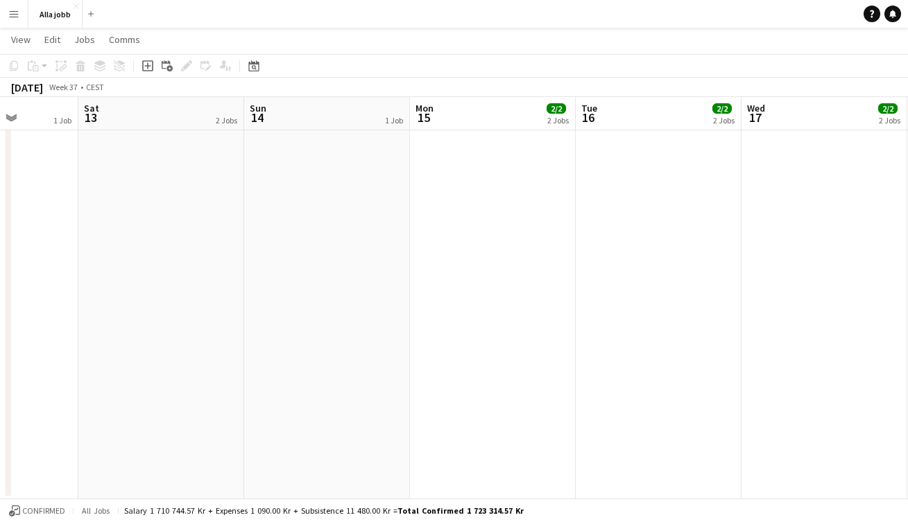
drag, startPoint x: 519, startPoint y: 282, endPoint x: 23, endPoint y: 273, distance: 496.5
click at [29, 272] on app-calendar-viewport "Tue 9 2/2 2 Jobs Wed 10 1 Job Thu 11 2/2 2 Jobs Fri 12 1 Job Sat 13 2 Jobs Sun …" at bounding box center [454, 143] width 908 height 712
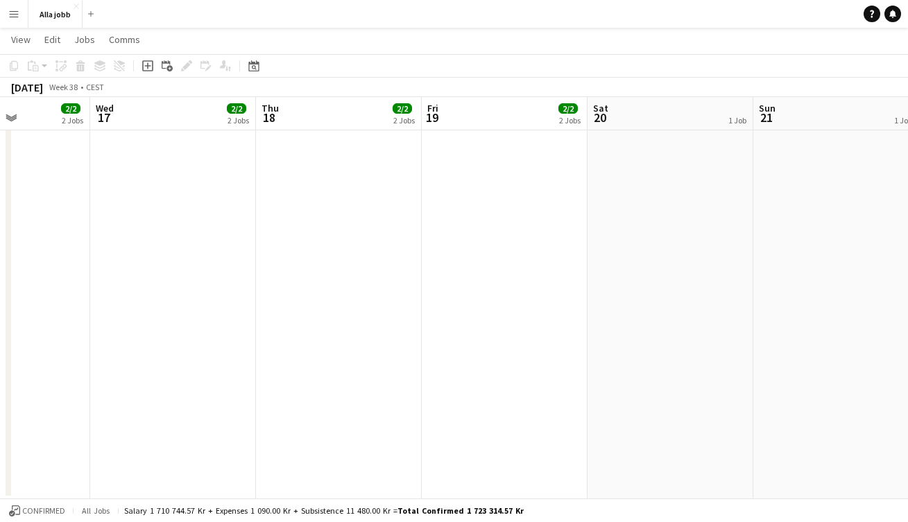
drag, startPoint x: 576, startPoint y: 291, endPoint x: 31, endPoint y: 272, distance: 545.3
click at [31, 272] on app-calendar-viewport "Sat 13 2 Jobs Sun 14 1 Job Mon 15 2/2 2 Jobs Tue 16 2/2 2 Jobs Wed 17 2/2 2 Job…" at bounding box center [454, 143] width 908 height 712
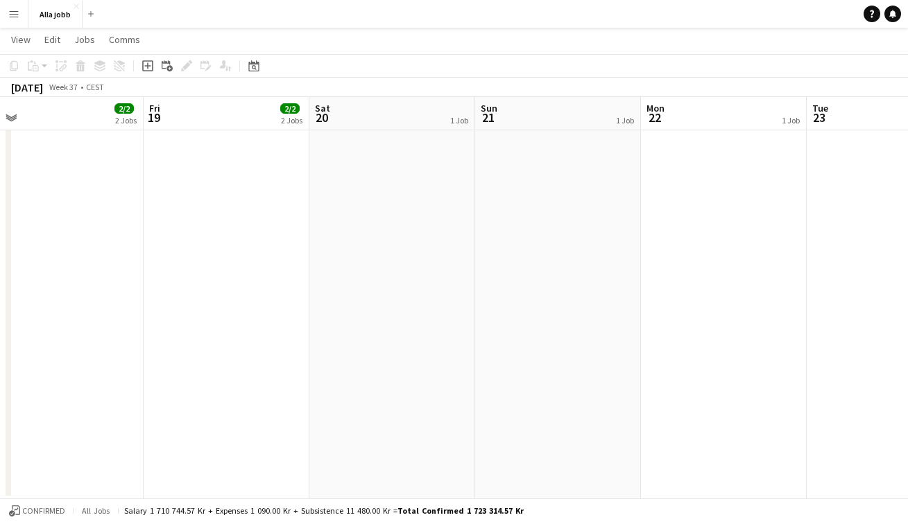
drag, startPoint x: 555, startPoint y: 281, endPoint x: 444, endPoint y: 284, distance: 111.7
click at [37, 269] on app-calendar-viewport "Mon 15 2/2 2 Jobs Tue 16 2/2 2 Jobs Wed 17 2/2 2 Jobs Thu 18 2/2 2 Jobs Fri 19 …" at bounding box center [454, 143] width 908 height 712
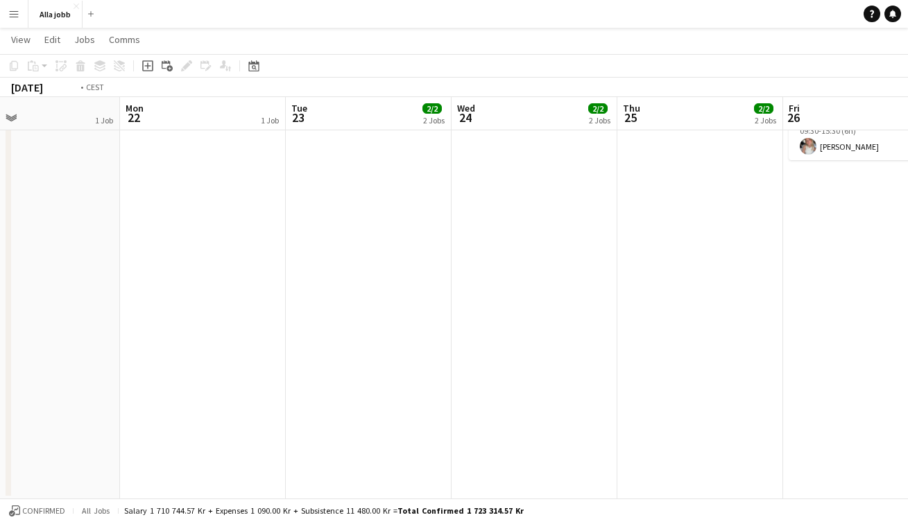
drag, startPoint x: 206, startPoint y: 286, endPoint x: -88, endPoint y: 262, distance: 295.0
click at [0, 262] on html "Menu Boards Boards Boards All jobs Status Workforce Workforce My Workforce Recr…" at bounding box center [454, 128] width 908 height 790
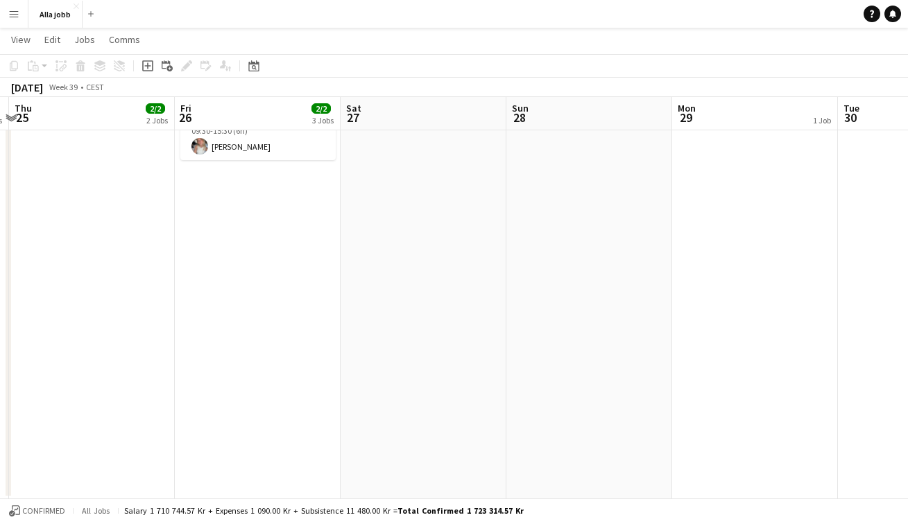
drag, startPoint x: 612, startPoint y: 270, endPoint x: -2, endPoint y: 241, distance: 614.2
click at [0, 241] on html "Menu Boards Boards Boards All jobs Status Workforce Workforce My Workforce Recr…" at bounding box center [454, 128] width 908 height 790
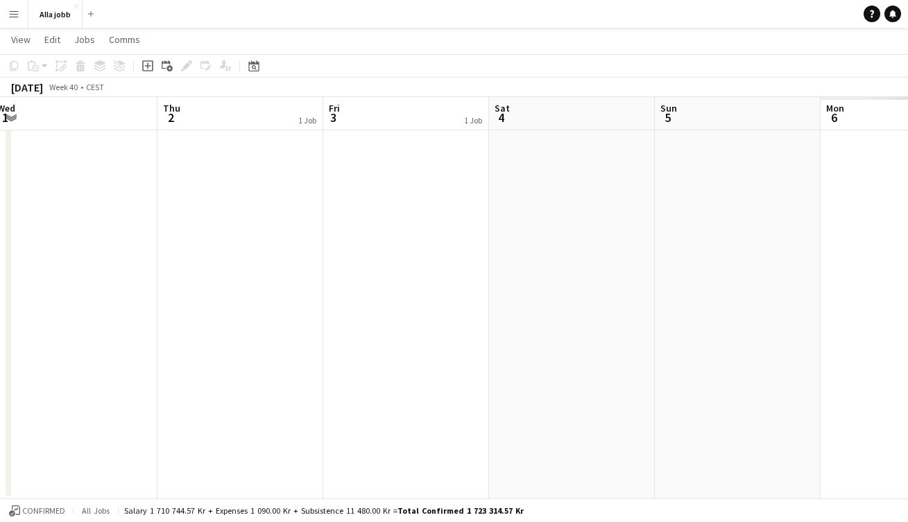
drag, startPoint x: 207, startPoint y: 221, endPoint x: -193, endPoint y: 164, distance: 404.2
click at [0, 164] on html "Menu Boards Boards Boards All jobs Status Workforce Workforce My Workforce Recr…" at bounding box center [454, 128] width 908 height 790
drag, startPoint x: -35, startPoint y: 146, endPoint x: -72, endPoint y: 141, distance: 37.1
click at [0, 141] on html "Menu Boards Boards Boards All jobs Status Workforce Workforce My Workforce Recr…" at bounding box center [454, 128] width 908 height 790
drag, startPoint x: 459, startPoint y: 175, endPoint x: -39, endPoint y: 145, distance: 498.7
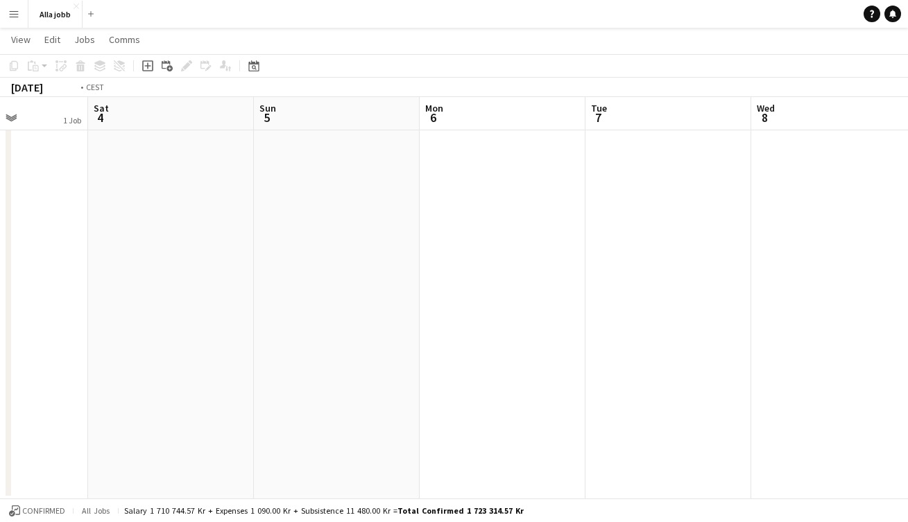
click at [0, 145] on html "Menu Boards Boards Boards All jobs Status Workforce Workforce My Workforce Recr…" at bounding box center [454, 128] width 908 height 790
drag, startPoint x: 338, startPoint y: 205, endPoint x: 141, endPoint y: 195, distance: 196.5
click at [144, 196] on app-calendar-viewport "Fri 3 1 Job Sat 4 Sun 5 Mon 6 Tue 7 Wed 8 Thu 9 2 Jobs Fri 10 1 Job Sat 11 Sun …" at bounding box center [454, 143] width 908 height 712
drag, startPoint x: 159, startPoint y: 199, endPoint x: 84, endPoint y: 189, distance: 75.6
click at [115, 193] on app-calendar-viewport "Sun 5 Mon 6 Tue 7 Wed 8 Thu 9 2 Jobs Fri 10 1 Job Sat 11 Sun 12 Mon 13 Tue 14 1…" at bounding box center [454, 143] width 908 height 712
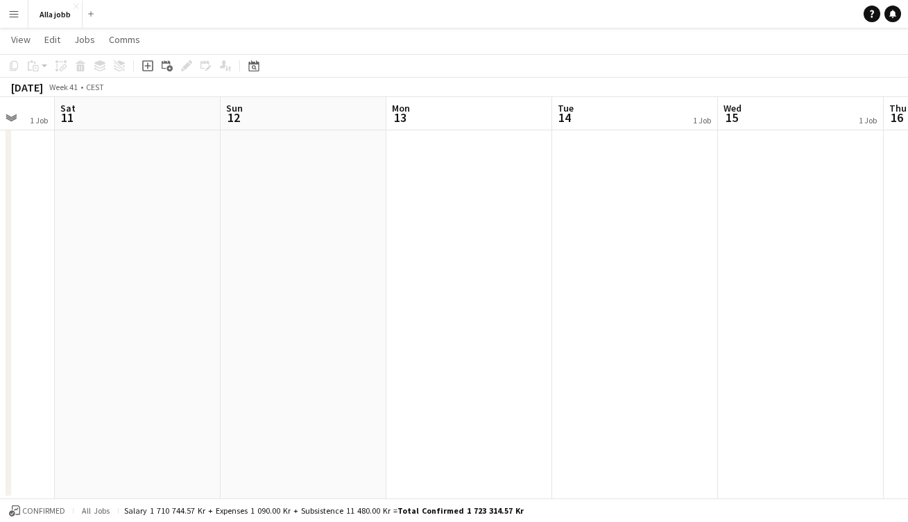
drag, startPoint x: 496, startPoint y: 223, endPoint x: 130, endPoint y: 211, distance: 365.5
click at [139, 211] on app-calendar-viewport "Tue 7 Wed 8 Thu 9 2 Jobs Fri 10 1 Job Sat 11 Sun 12 Mon 13 Tue 14 1 Job Wed 15 …" at bounding box center [454, 143] width 908 height 712
drag, startPoint x: 538, startPoint y: 225, endPoint x: 347, endPoint y: 255, distance: 193.7
click at [362, 252] on app-calendar-viewport "Thu 9 2 Jobs Fri 10 1 Job Sat 11 Sun 12 Mon 13 Tue 14 1 Job Wed 15 1 Job Thu 16…" at bounding box center [454, 143] width 908 height 712
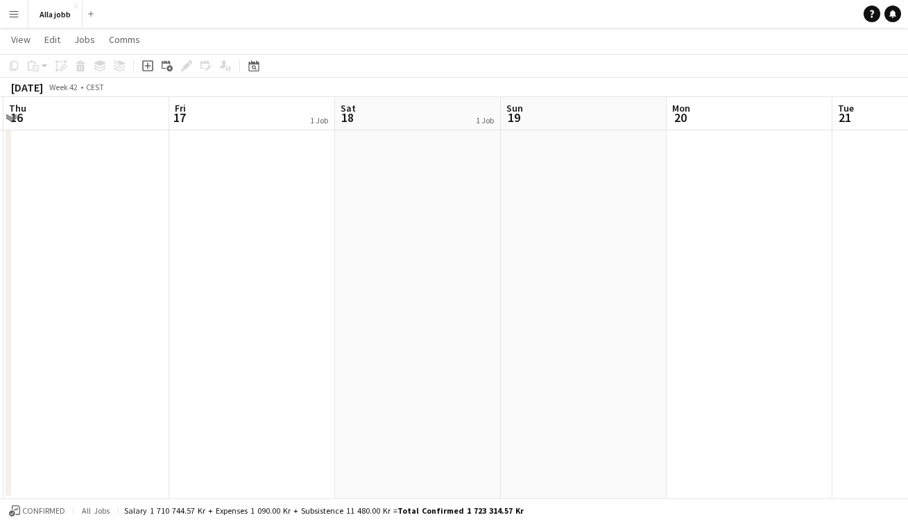
drag, startPoint x: 530, startPoint y: 264, endPoint x: 142, endPoint y: 244, distance: 388.8
click at [142, 244] on app-calendar-viewport "Mon 13 Tue 14 1 Job Wed 15 1 Job Thu 16 Fri 17 1 Job Sat 18 1 Job Sun 19 Mon 20…" at bounding box center [454, 143] width 908 height 712
drag, startPoint x: 467, startPoint y: 243, endPoint x: 196, endPoint y: 215, distance: 273.3
click at [191, 216] on app-calendar-viewport "Tue 14 1 Job Wed 15 1 Job Thu 16 Fri 17 1 Job Sat 18 1 Job Sun 19 Mon 20 Tue 21…" at bounding box center [454, 143] width 908 height 712
drag, startPoint x: 698, startPoint y: 241, endPoint x: 172, endPoint y: 198, distance: 528.0
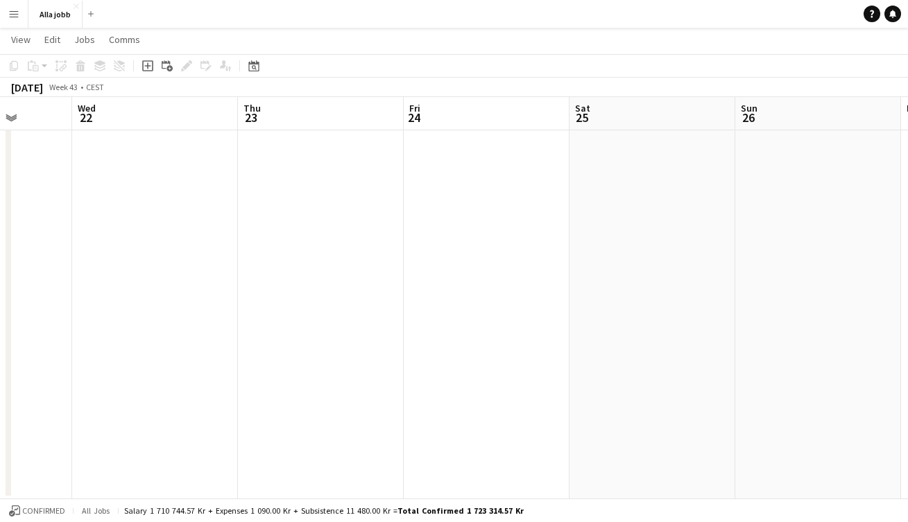
click at [209, 202] on app-calendar-viewport "Sat 18 1 Job Sun 19 Mon 20 Tue 21 Wed 22 Thu 23 Fri 24 Sat 25 Sun 26 Mon 27 Tue…" at bounding box center [454, 143] width 908 height 712
drag, startPoint x: 429, startPoint y: 213, endPoint x: 120, endPoint y: 170, distance: 312.2
click at [133, 171] on app-calendar-viewport "Mon 20 Tue 21 Wed 22 Thu 23 Fri 24 Sat 25 Sun 26 Mon 27 Tue 28 Wed 29 Thu 30" at bounding box center [454, 143] width 908 height 712
drag, startPoint x: 655, startPoint y: 228, endPoint x: 209, endPoint y: 218, distance: 445.9
click at [209, 218] on app-calendar-viewport "Wed 22 Thu 23 Fri 24 Sat 25 Sun 26 Mon 27 Tue 28 Wed 29 Thu 30 Fri 31 Sat 1" at bounding box center [454, 143] width 908 height 712
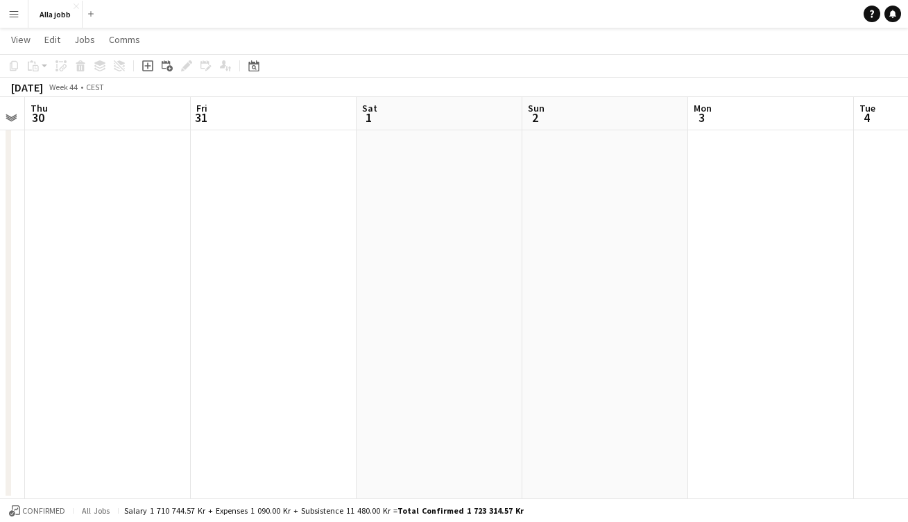
scroll to position [0, 492]
drag, startPoint x: 588, startPoint y: 220, endPoint x: 320, endPoint y: 241, distance: 269.1
click at [320, 241] on app-calendar-viewport "Mon 27 Tue 28 Wed 29 Thu 30 Fri 31 Sat 1 Sun 2 Mon 3 Tue 4 Wed 5 Thu 6" at bounding box center [454, 143] width 908 height 712
drag, startPoint x: 406, startPoint y: 237, endPoint x: 379, endPoint y: 245, distance: 28.3
click at [379, 245] on app-calendar-viewport "Mon 27 Tue 28 Wed 29 Thu 30 Fri 31 Sat 1 Sun 2 Mon 3 Tue 4 Wed 5 Thu 6" at bounding box center [454, 143] width 908 height 712
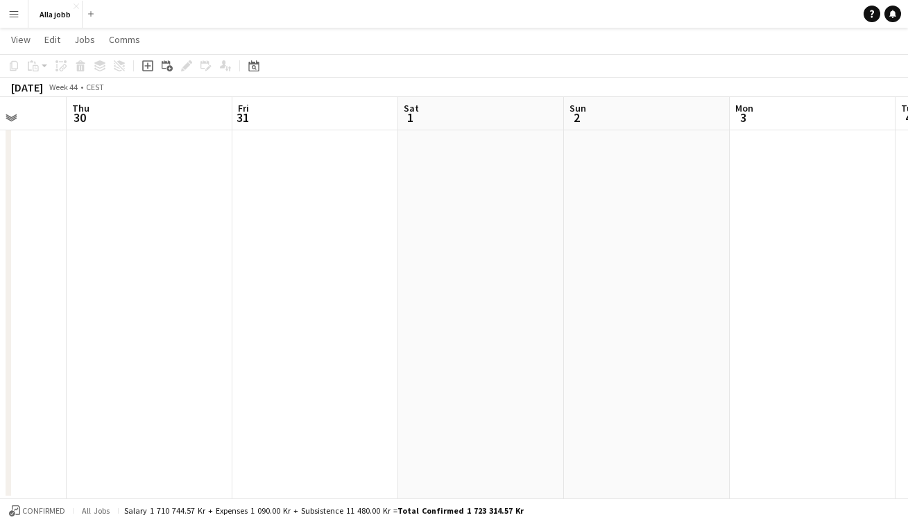
scroll to position [0, 431]
click at [339, 196] on app-date-cell at bounding box center [315, 193] width 166 height 611
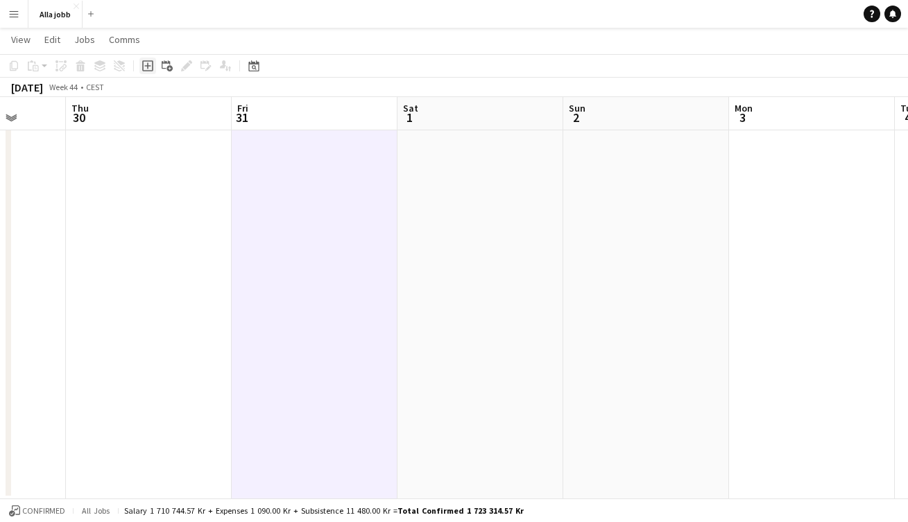
click at [151, 70] on icon "Add job" at bounding box center [147, 65] width 11 height 11
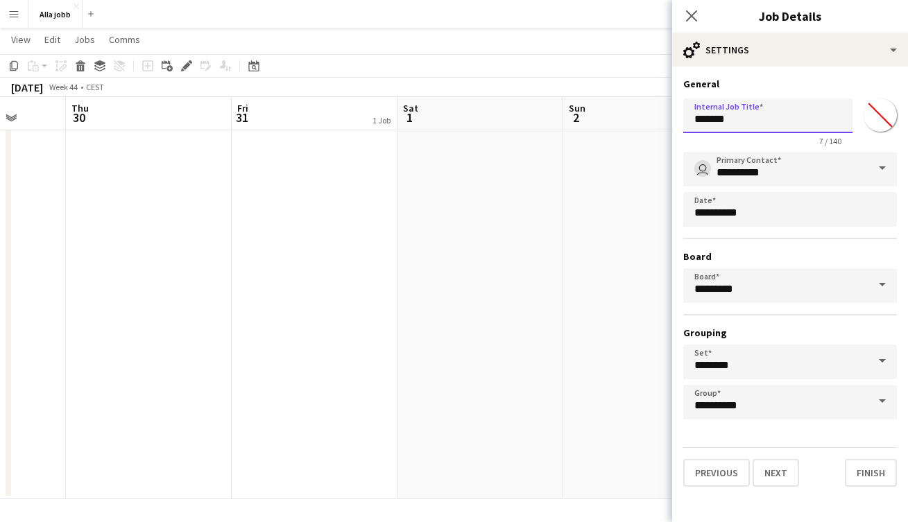
click at [734, 115] on input "*******" at bounding box center [767, 115] width 169 height 35
type input "*"
type input "**********"
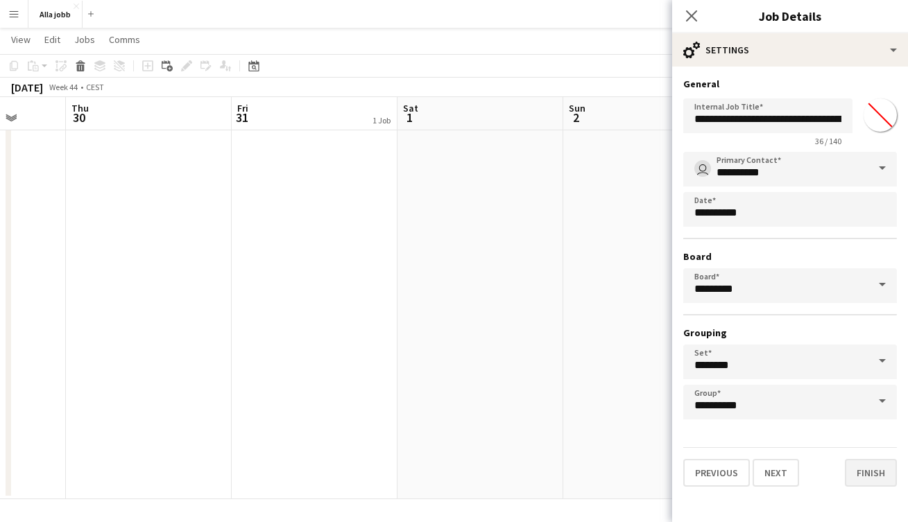
click at [858, 480] on button "Finish" at bounding box center [870, 473] width 52 height 28
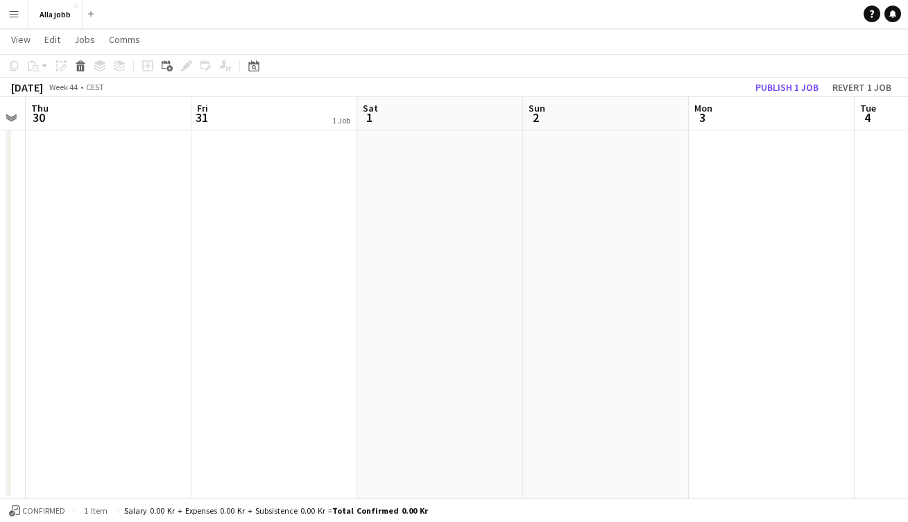
scroll to position [0, 490]
drag, startPoint x: 378, startPoint y: 327, endPoint x: 319, endPoint y: 316, distance: 60.0
click at [319, 316] on app-calendar-viewport "Mon 27 Tue 28 Wed 29 Thu 30 Fri 31 1 Job Sat 1 Sun 2 Mon 3 Tue 4 Wed 5 Thu 6 Dr…" at bounding box center [454, 143] width 908 height 712
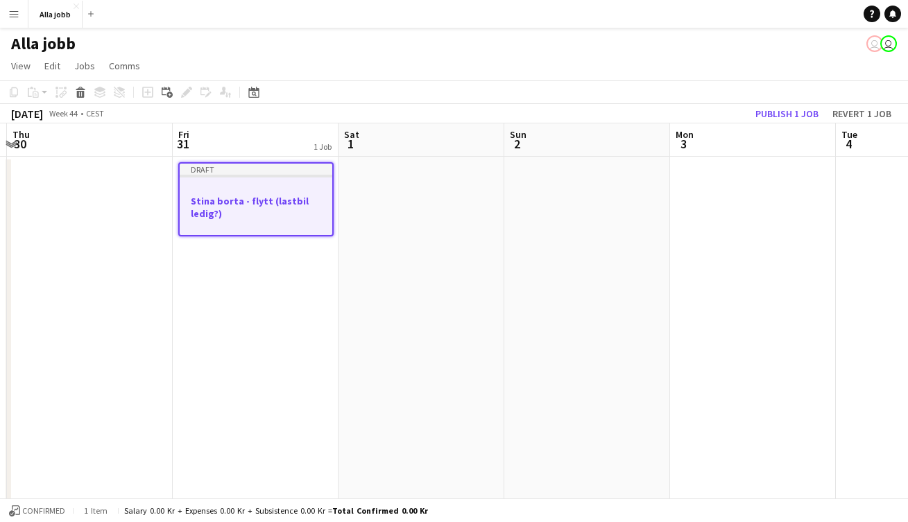
click at [266, 214] on h3 "Stina borta - flytt (lastbil ledig?)" at bounding box center [256, 207] width 153 height 25
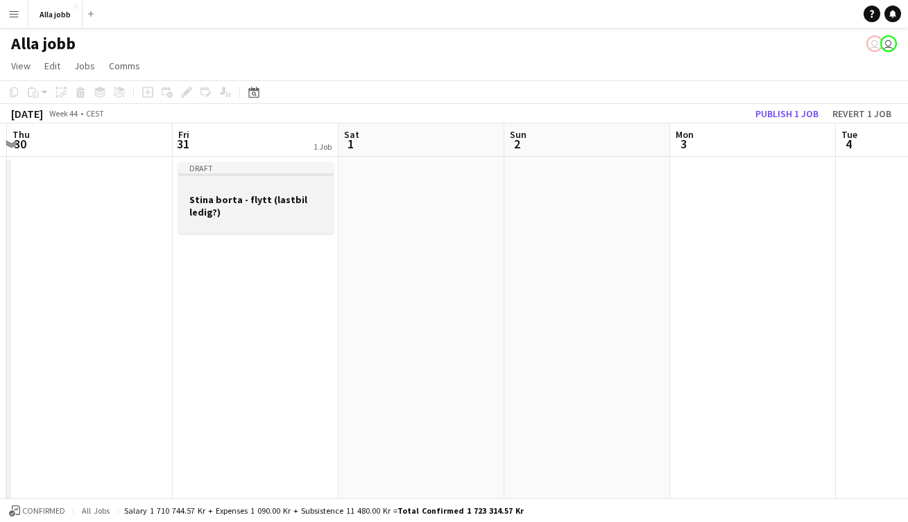
click at [266, 214] on h3 "Stina borta - flytt (lastbil ledig?)" at bounding box center [255, 205] width 155 height 25
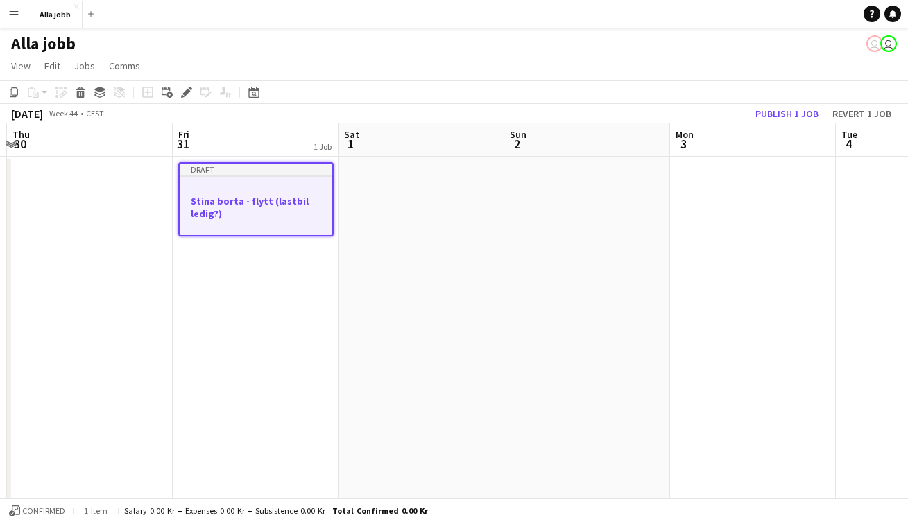
click at [363, 202] on app-date-cell at bounding box center [421, 462] width 166 height 611
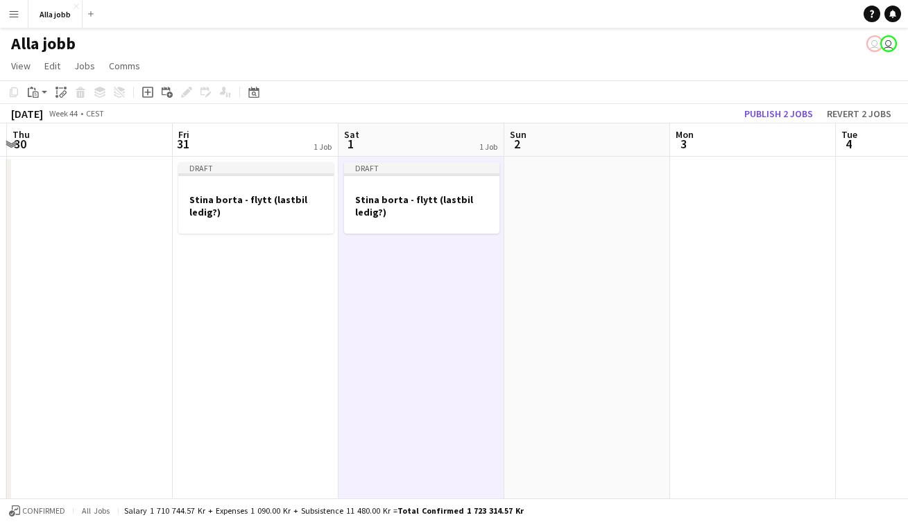
click at [539, 191] on app-date-cell at bounding box center [587, 462] width 166 height 611
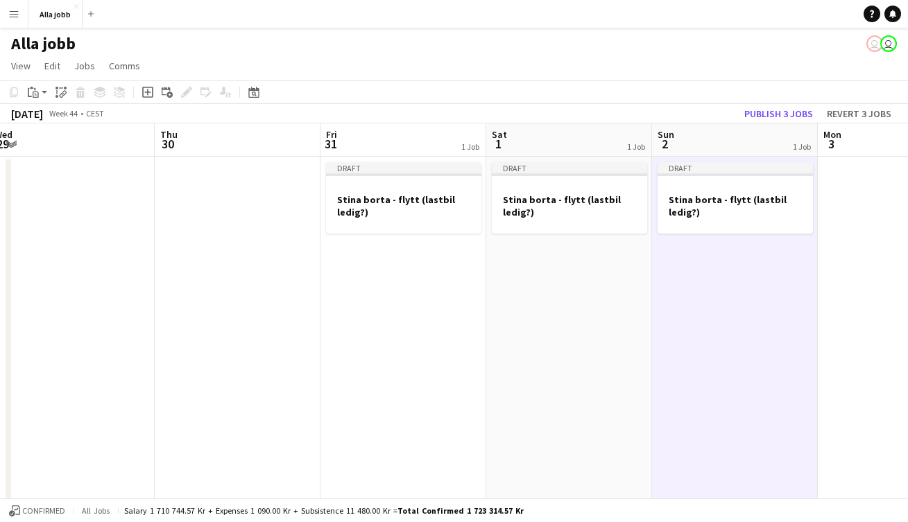
scroll to position [0, 319]
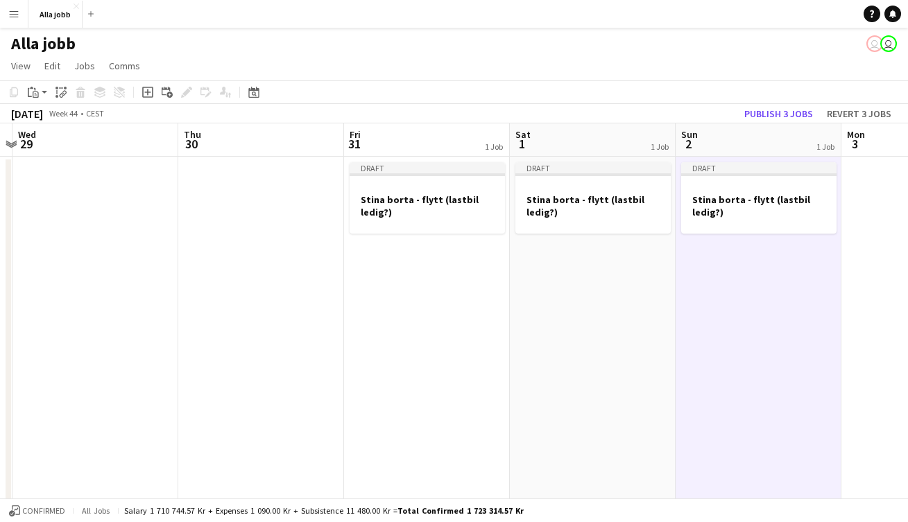
drag, startPoint x: 361, startPoint y: 246, endPoint x: 532, endPoint y: 254, distance: 171.4
click at [532, 254] on app-calendar-viewport "Mon 27 Tue 28 Wed 29 Thu 30 Fri 31 1 Job Sat 1 1 Job Sun 2 1 Job Mon 3 Tue 4 We…" at bounding box center [454, 445] width 908 height 644
click at [463, 287] on app-date-cell "Draft Stina borta - flytt (lastbil ledig?)" at bounding box center [427, 462] width 166 height 611
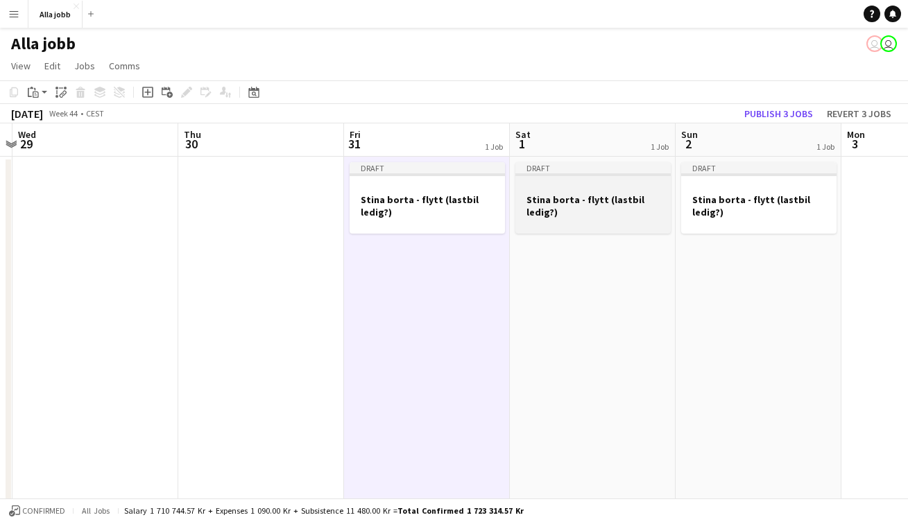
click at [551, 212] on h3 "Stina borta - flytt (lastbil ledig?)" at bounding box center [592, 205] width 155 height 25
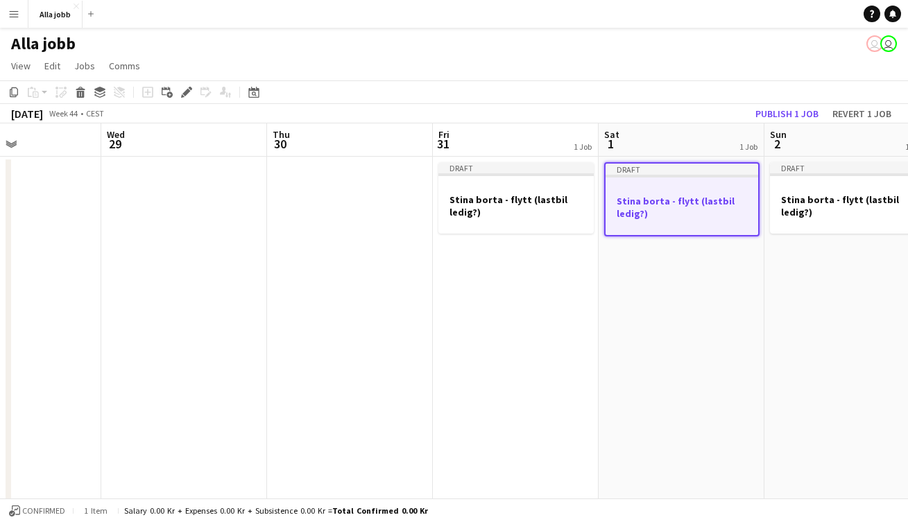
scroll to position [0, 388]
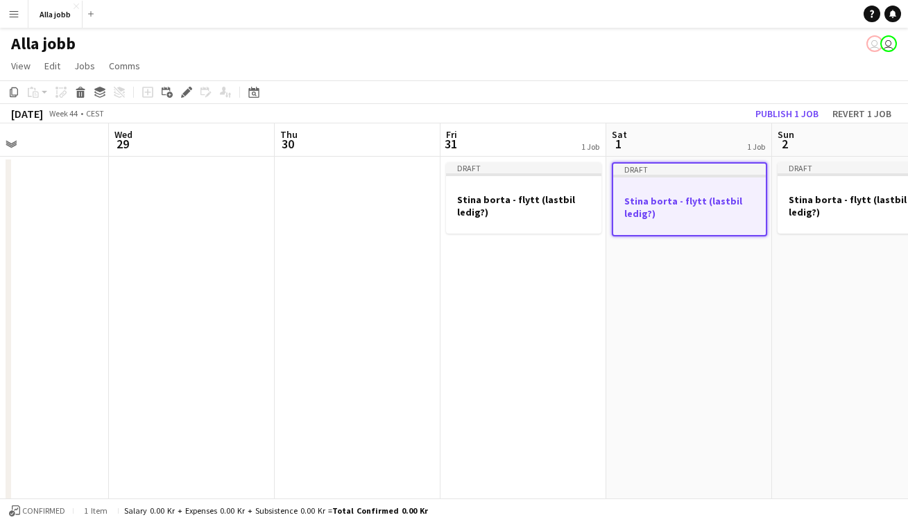
drag, startPoint x: 314, startPoint y: 283, endPoint x: 410, endPoint y: 288, distance: 96.5
click at [410, 288] on app-calendar-viewport "Sun 26 Mon 27 Tue 28 Wed 29 Thu 30 Fri 31 1 Job Sat 1 1 Job Sun 2 1 Job Mon 3 T…" at bounding box center [454, 445] width 908 height 644
click at [514, 302] on app-date-cell "Draft Stina borta - flytt (lastbil ledig?)" at bounding box center [523, 462] width 166 height 611
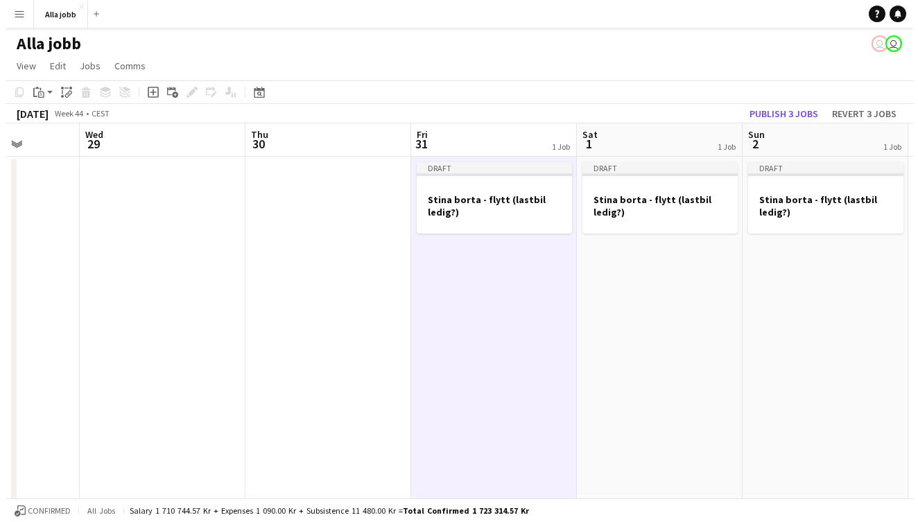
scroll to position [0, 458]
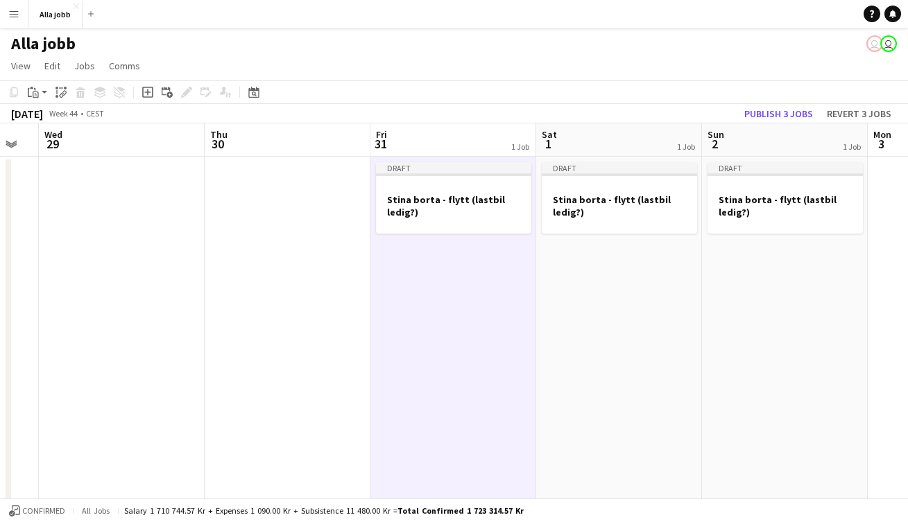
drag, startPoint x: 401, startPoint y: 282, endPoint x: 331, endPoint y: 280, distance: 70.1
click at [331, 280] on app-calendar-viewport "Sun 26 Mon 27 Tue 28 Wed 29 Thu 30 Fri 31 1 Job Sat 1 1 Job Sun 2 1 Job Mon 3 T…" at bounding box center [454, 445] width 908 height 644
click at [473, 303] on app-date-cell "Draft Stina borta - flytt (lastbil ledig?)" at bounding box center [453, 462] width 166 height 611
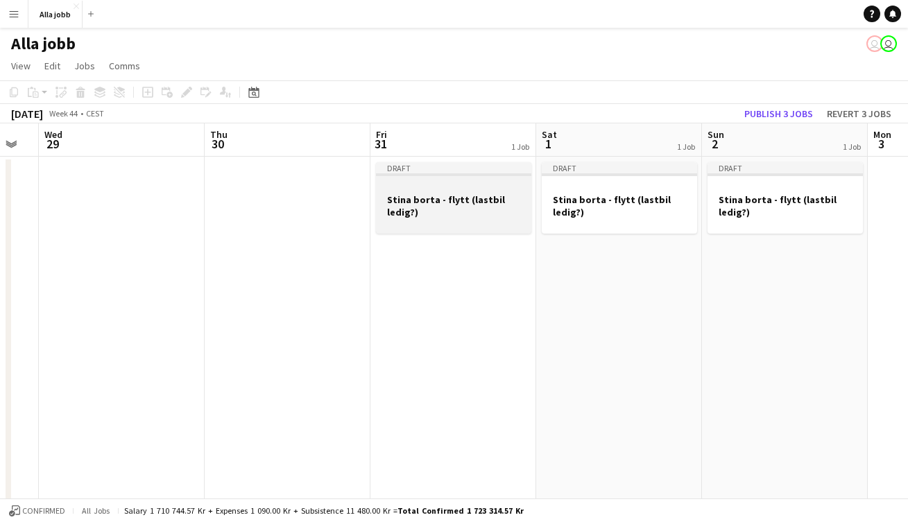
click at [456, 218] on div at bounding box center [453, 223] width 155 height 11
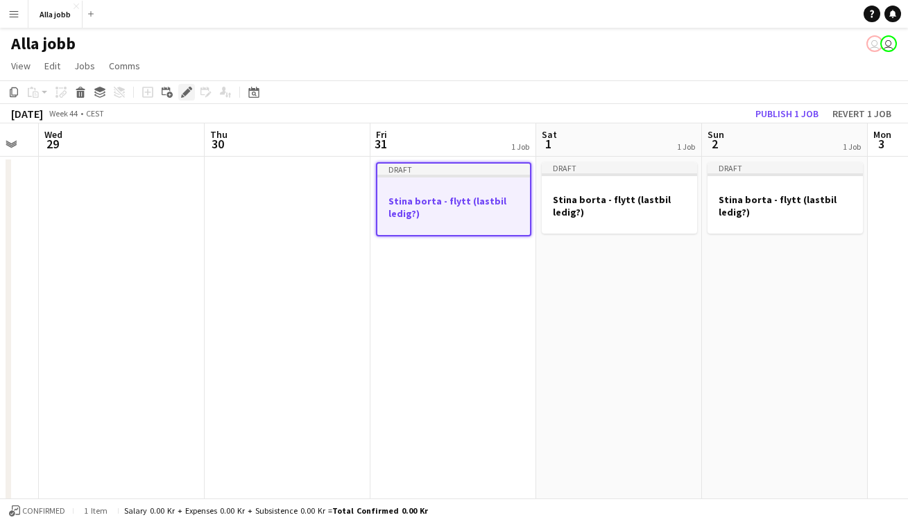
click at [182, 96] on icon at bounding box center [182, 95] width 3 height 3
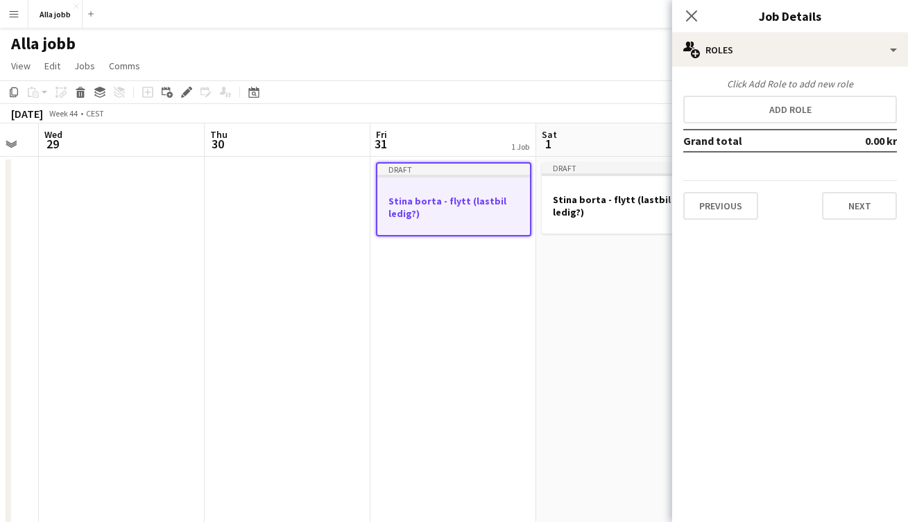
click at [583, 315] on app-date-cell "Draft Stina borta - flytt (lastbil ledig?)" at bounding box center [619, 462] width 166 height 611
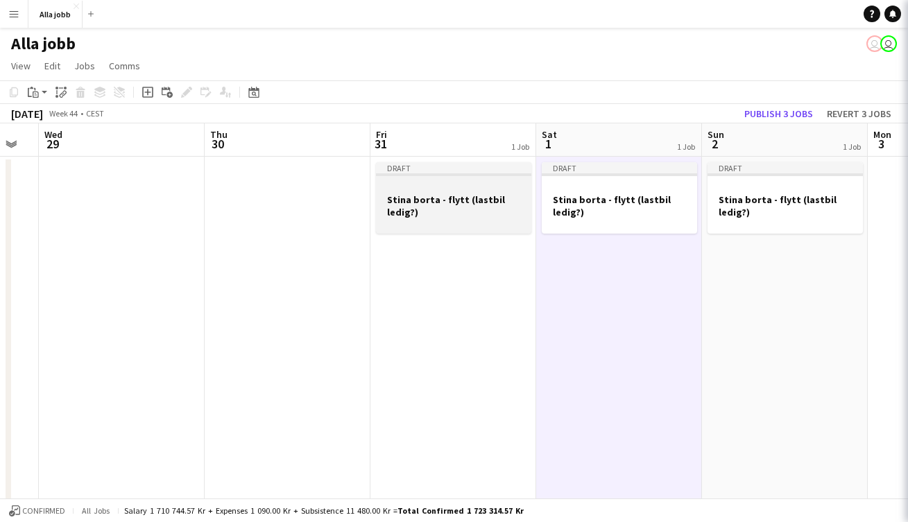
click at [498, 217] on h3 "Stina borta - flytt (lastbil ledig?)" at bounding box center [453, 205] width 155 height 25
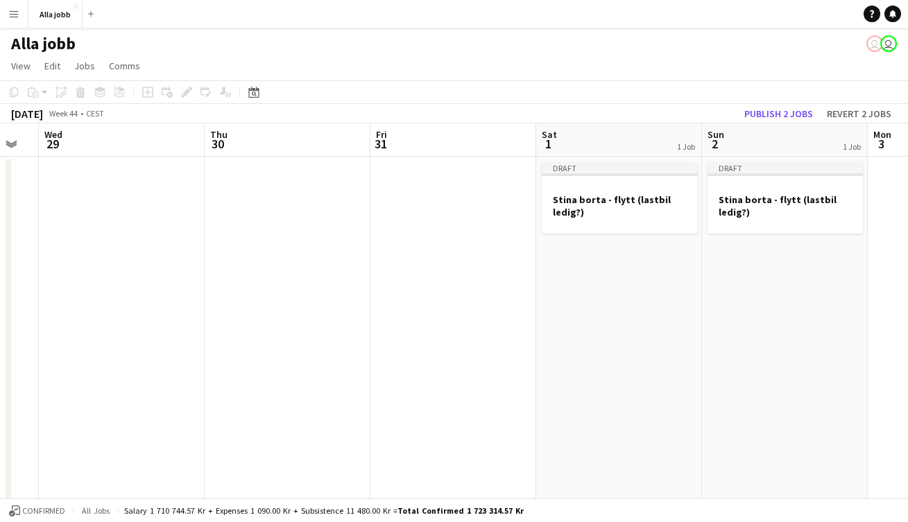
click at [596, 300] on app-date-cell "Draft Stina borta - flytt (lastbil ledig?)" at bounding box center [619, 462] width 166 height 611
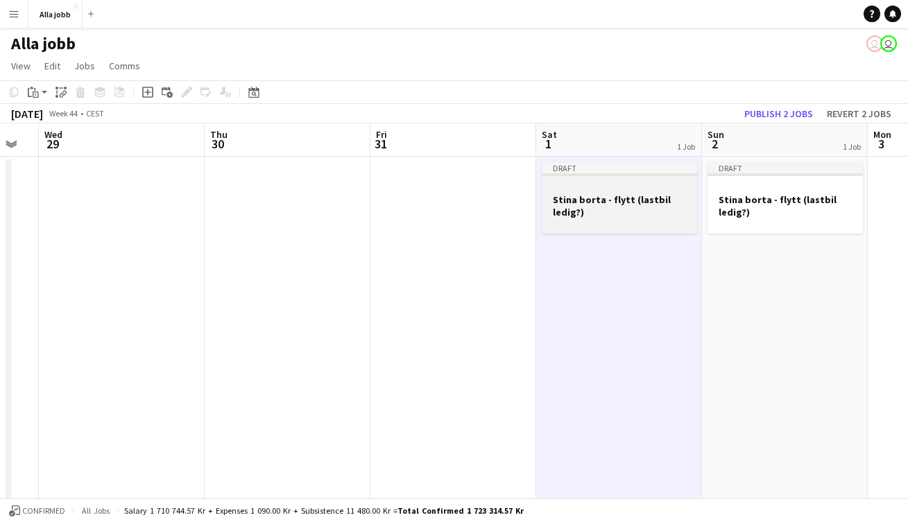
click at [634, 216] on h3 "Stina borta - flytt (lastbil ledig?)" at bounding box center [618, 205] width 155 height 25
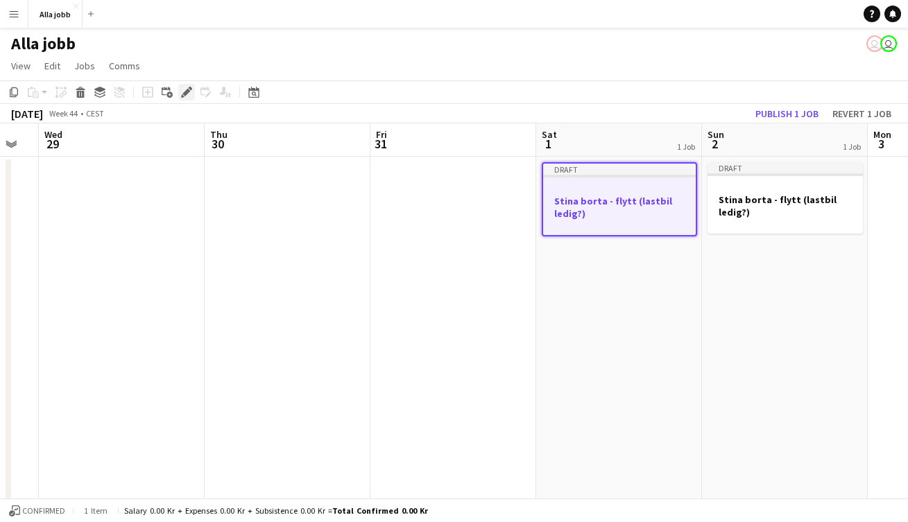
click at [191, 92] on icon "Edit" at bounding box center [186, 92] width 11 height 11
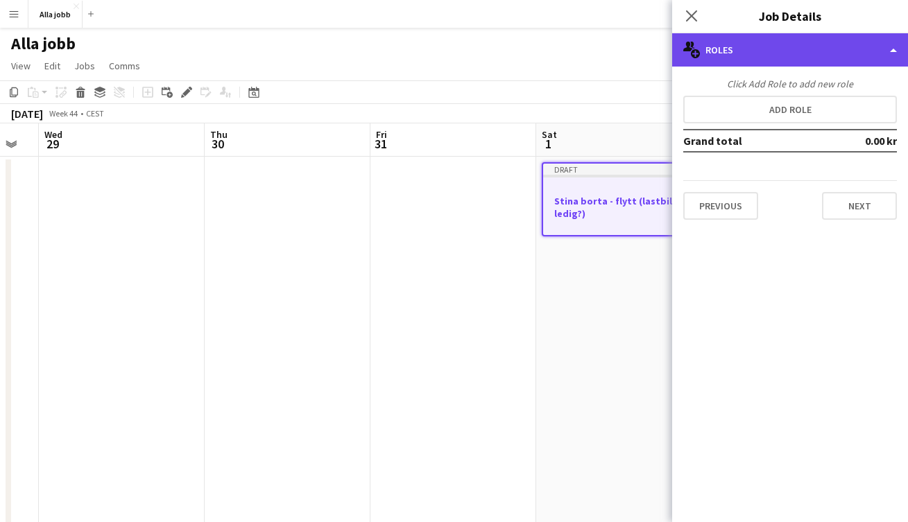
click at [768, 58] on div "multiple-users-add Roles" at bounding box center [790, 49] width 236 height 33
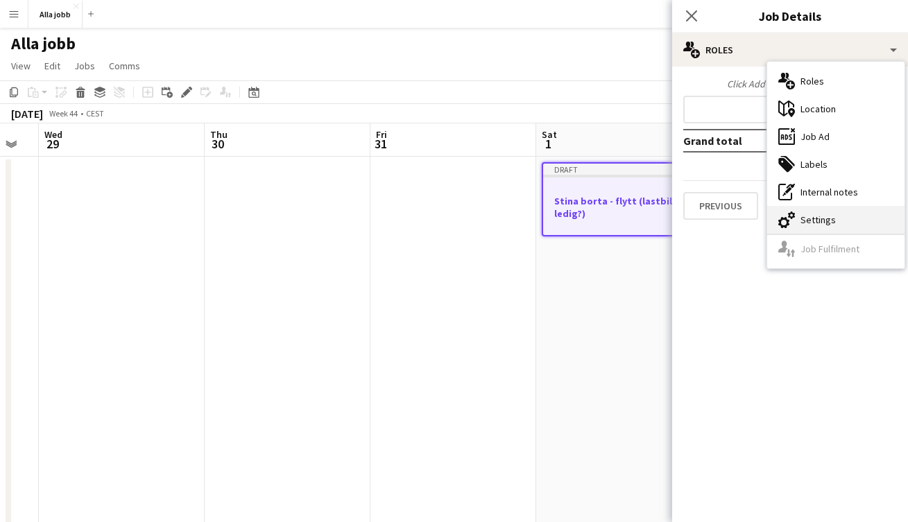
click at [806, 216] on div "cog-double-3 Settings" at bounding box center [835, 220] width 137 height 28
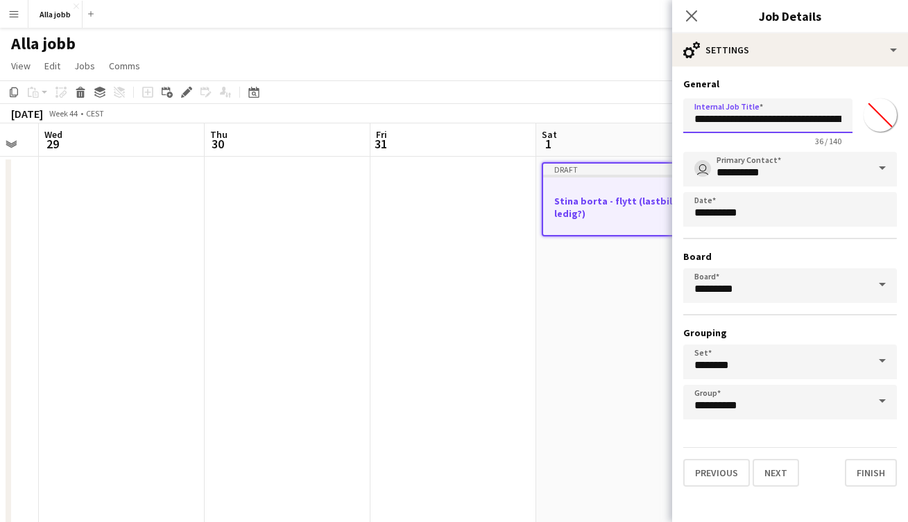
click at [738, 121] on input "**********" at bounding box center [767, 115] width 169 height 35
click at [729, 119] on input "**********" at bounding box center [767, 115] width 169 height 35
type input "**********"
click at [576, 345] on app-date-cell "Draft Stina borta - flytt (lastbil ledig?)" at bounding box center [619, 462] width 166 height 611
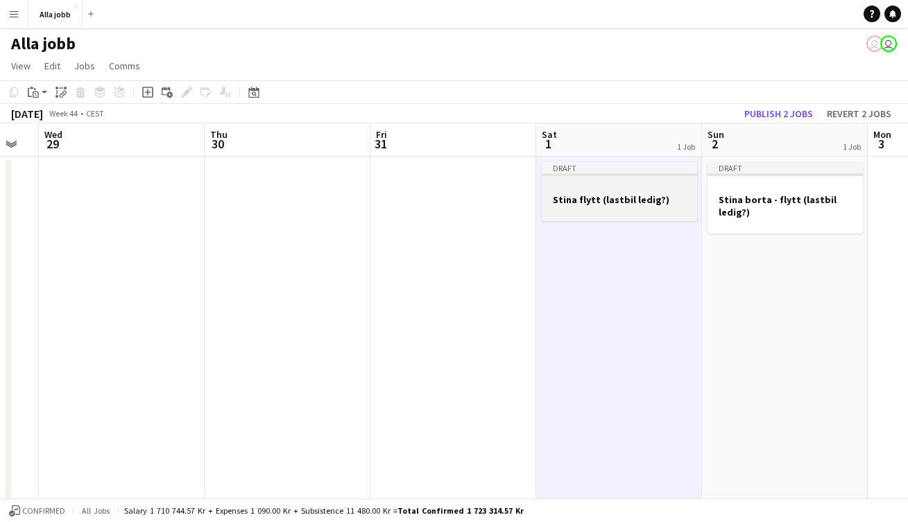
click at [646, 211] on div at bounding box center [618, 211] width 155 height 11
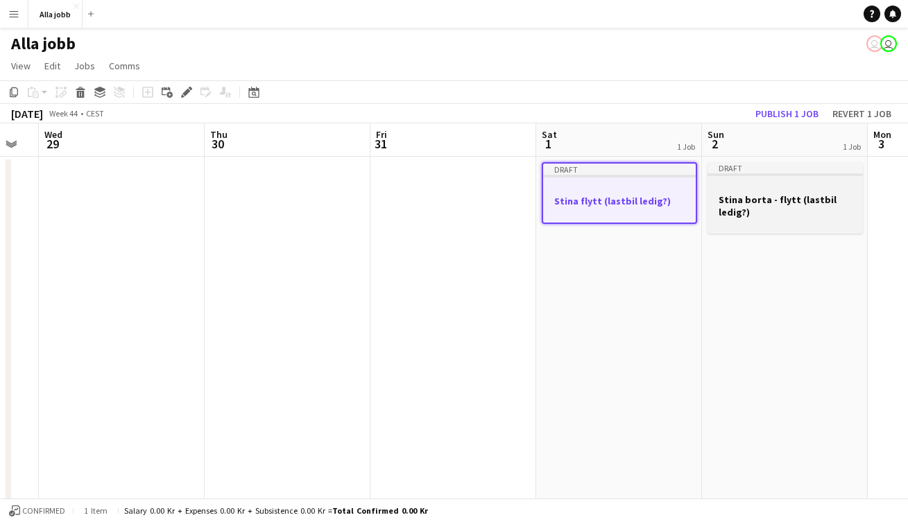
click at [779, 196] on h3 "Stina borta - flytt (lastbil ledig?)" at bounding box center [784, 205] width 155 height 25
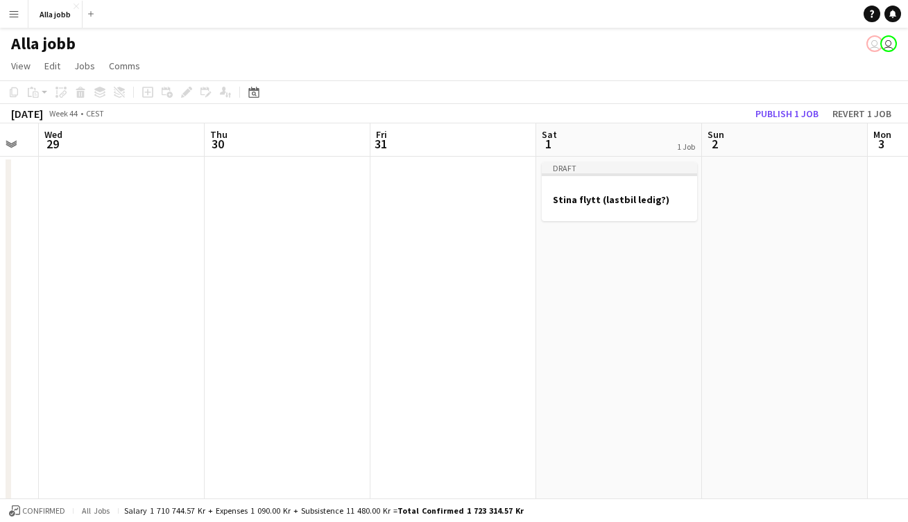
click at [768, 216] on app-date-cell at bounding box center [785, 462] width 166 height 611
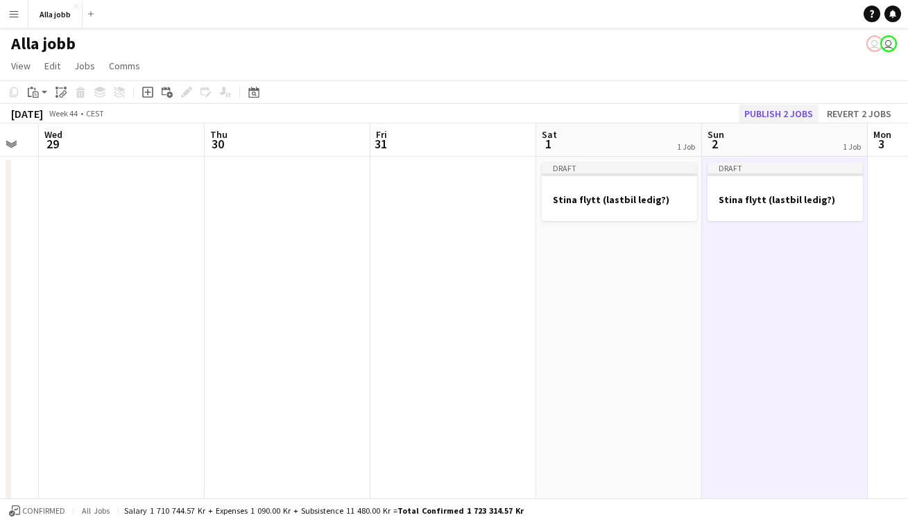
click at [782, 116] on button "Publish 2 jobs" at bounding box center [778, 114] width 80 height 18
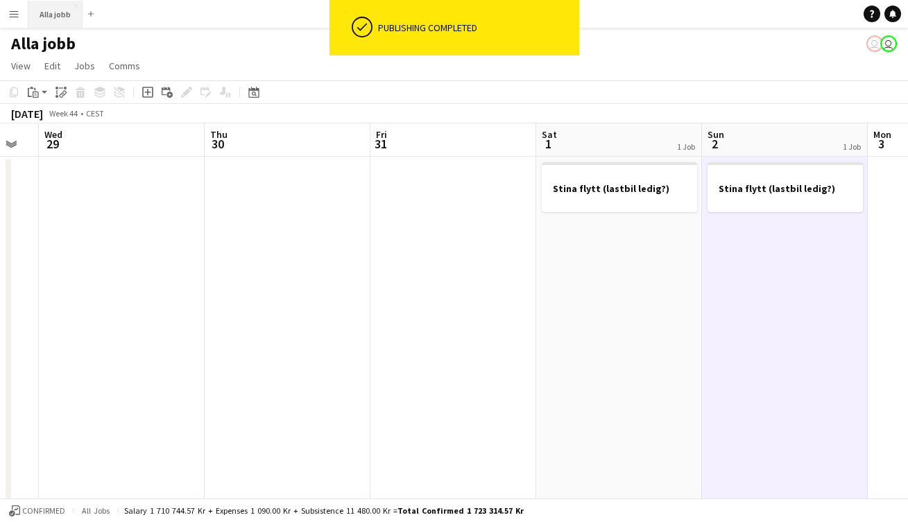
click at [73, 20] on button "Alla jobb Close" at bounding box center [55, 14] width 54 height 27
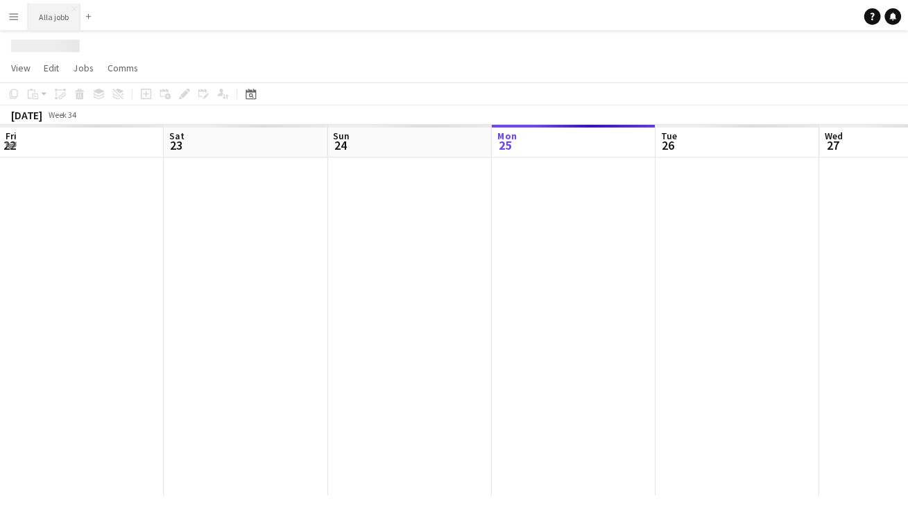
scroll to position [0, 331]
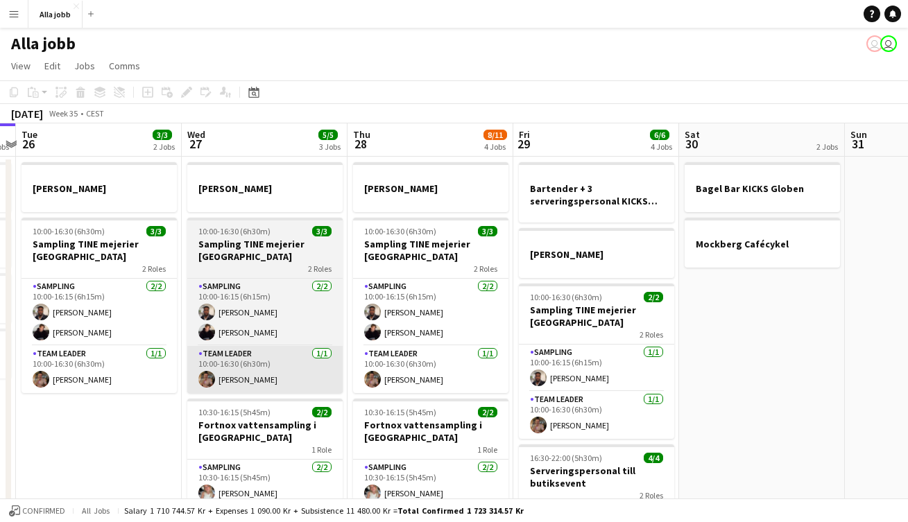
drag, startPoint x: 586, startPoint y: 375, endPoint x: 340, endPoint y: 392, distance: 246.7
click at [304, 388] on app-calendar-viewport "Sat 23 2/2 3 Jobs Sun 24 2 Jobs Mon 25 4 Jobs Tue 26 3/3 2 Jobs Wed 27 5/5 3 Jo…" at bounding box center [454, 445] width 908 height 644
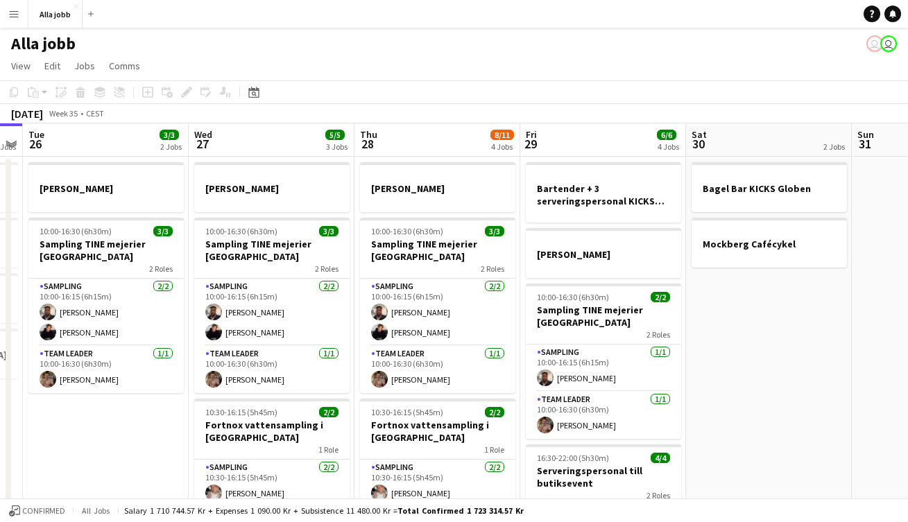
click at [745, 385] on app-date-cell "Bagel Bar KICKS Globen Mockberg Cafécykel" at bounding box center [769, 462] width 166 height 611
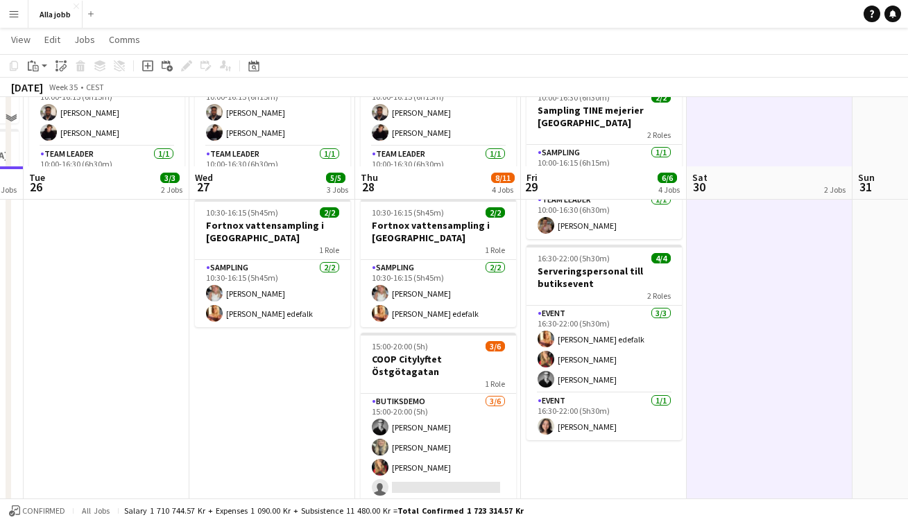
scroll to position [268, 0]
